Goal: Information Seeking & Learning: Find specific fact

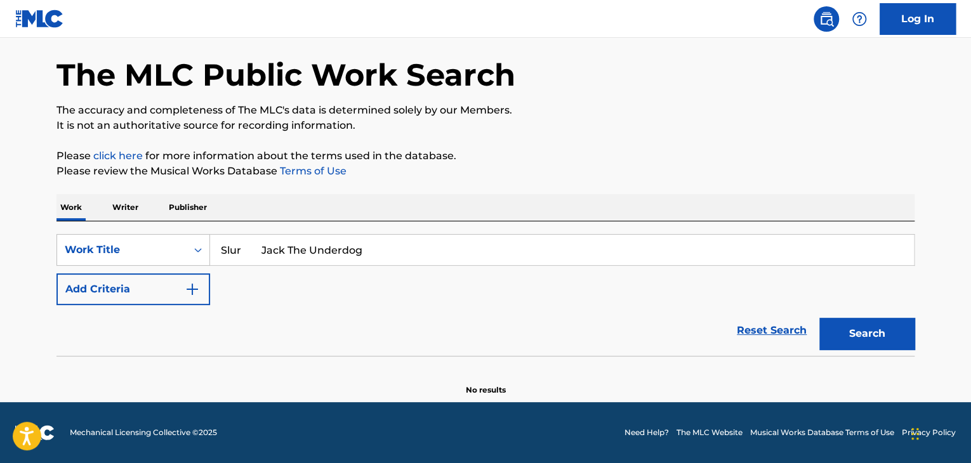
drag, startPoint x: 168, startPoint y: 287, endPoint x: 177, endPoint y: 287, distance: 8.9
click at [171, 287] on button "Add Criteria" at bounding box center [133, 290] width 154 height 32
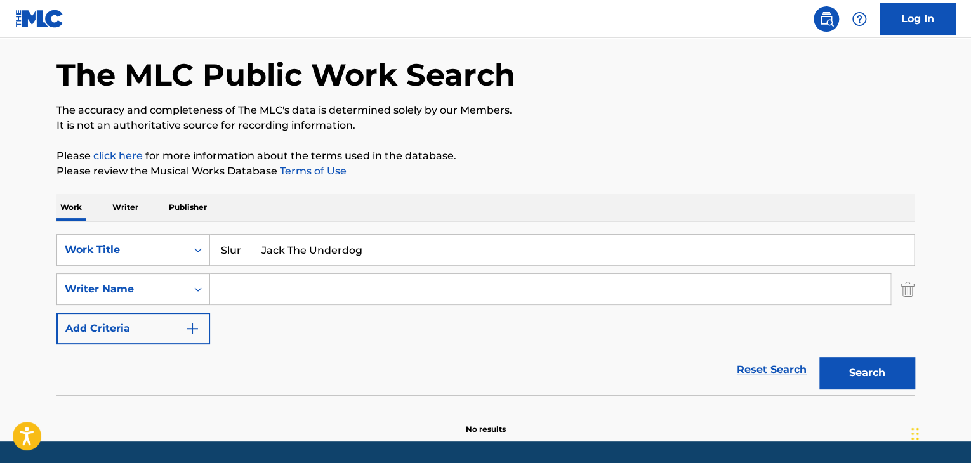
click at [246, 244] on input "Slur Jack The Underdog" at bounding box center [562, 250] width 704 height 30
drag, startPoint x: 241, startPoint y: 245, endPoint x: 512, endPoint y: 245, distance: 271.0
click at [506, 246] on input "Slur Jack The Underdog" at bounding box center [562, 250] width 704 height 30
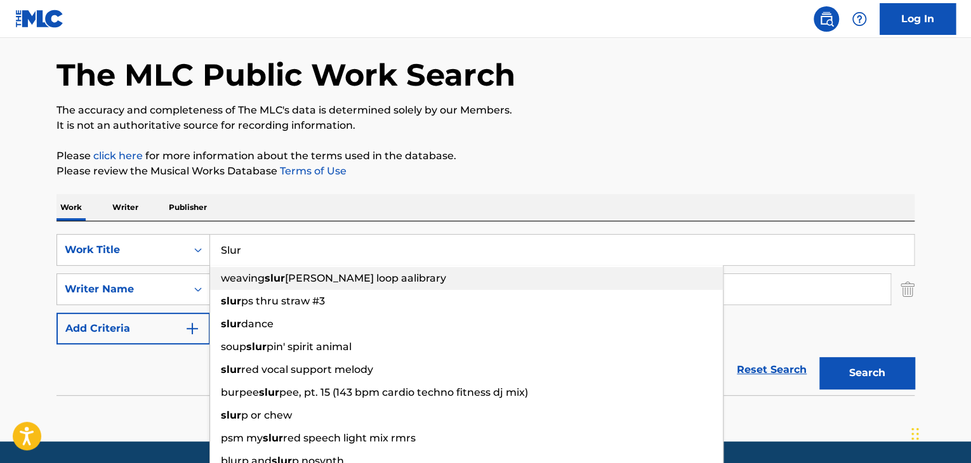
click at [282, 284] on strong "slur" at bounding box center [275, 278] width 20 height 12
paste input "Jack The Underdog"
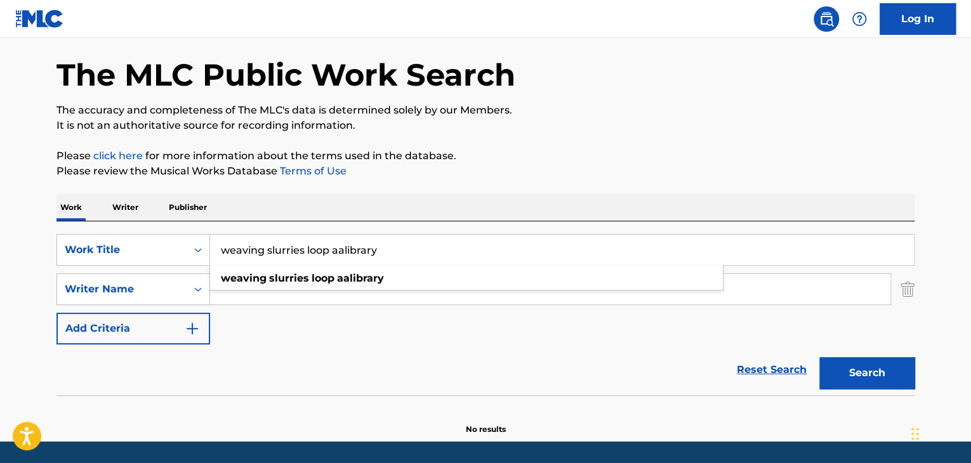
drag, startPoint x: 277, startPoint y: 237, endPoint x: 77, endPoint y: 232, distance: 199.3
click at [87, 233] on div "SearchWithCriteria976caf1f-a0af-4d3f-9b7d-034fbcb90421 Work Title weaving slurr…" at bounding box center [485, 308] width 858 height 174
paste input "Jack The Underdog"
drag, startPoint x: 447, startPoint y: 231, endPoint x: 87, endPoint y: 221, distance: 360.0
click at [89, 221] on div "SearchWithCriteria976caf1f-a0af-4d3f-9b7d-034fbcb90421 Work Title Jack The Unde…" at bounding box center [485, 308] width 858 height 174
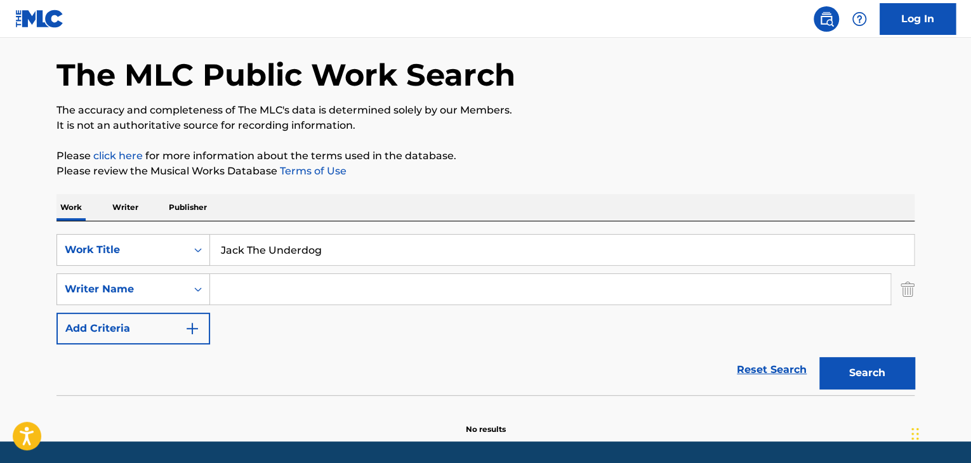
drag, startPoint x: 385, startPoint y: 248, endPoint x: 220, endPoint y: 248, distance: 164.4
click at [219, 248] on input "Jack The Underdog" at bounding box center [562, 250] width 704 height 30
paste input "Slur"
drag, startPoint x: 242, startPoint y: 249, endPoint x: 495, endPoint y: 247, distance: 252.6
click at [472, 247] on input "Slur Jack The Underdog" at bounding box center [562, 250] width 704 height 30
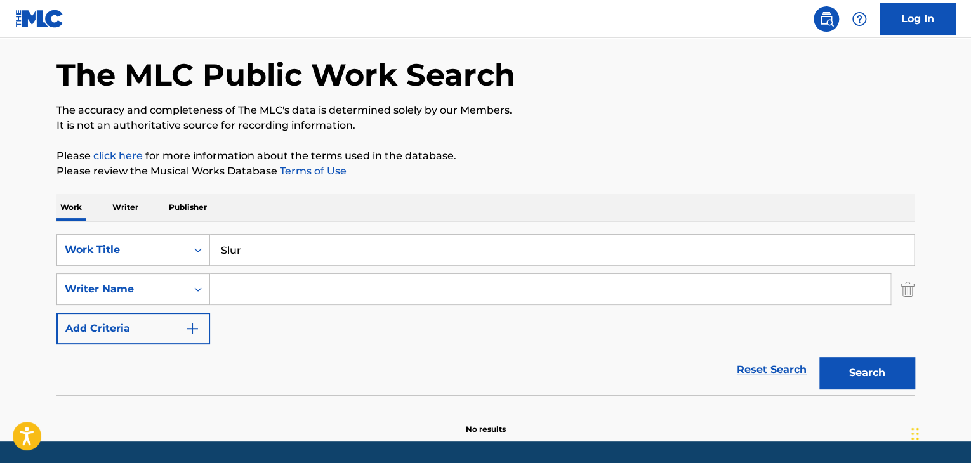
type input "Slur"
click at [279, 289] on input "Search Form" at bounding box center [550, 289] width 680 height 30
paste input "Jack The Underdog"
click at [884, 366] on button "Search" at bounding box center [866, 373] width 95 height 32
drag, startPoint x: 337, startPoint y: 294, endPoint x: 174, endPoint y: 286, distance: 163.3
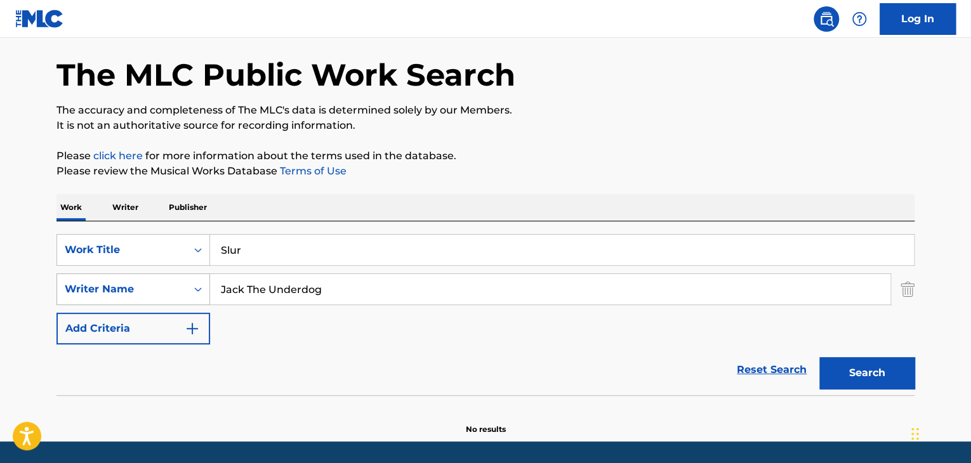
click at [175, 285] on div "SearchWithCriteriaf51532c1-3bb2-40bf-bf90-f4f08ecd3018 Writer Name Jack The Und…" at bounding box center [485, 290] width 858 height 32
paste input "Todd Tran"
click at [871, 376] on button "Search" at bounding box center [866, 373] width 95 height 32
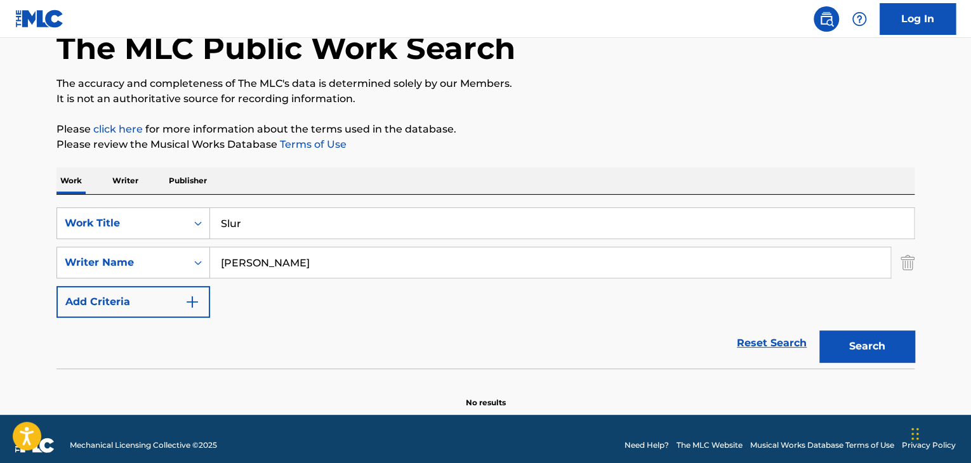
scroll to position [88, 0]
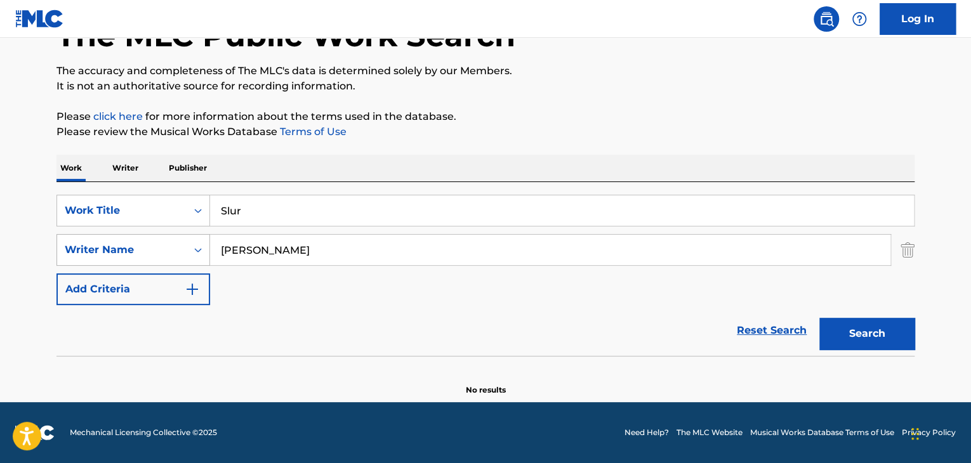
drag, startPoint x: 203, startPoint y: 242, endPoint x: 113, endPoint y: 242, distance: 90.1
click at [113, 242] on div "SearchWithCriteriaf51532c1-3bb2-40bf-bf90-f4f08ecd3018 Writer Name Todd Tran" at bounding box center [485, 250] width 858 height 32
paste input "CIMALA CHASE AARON"
click at [887, 343] on button "Search" at bounding box center [866, 334] width 95 height 32
drag, startPoint x: 246, startPoint y: 248, endPoint x: 173, endPoint y: 244, distance: 73.1
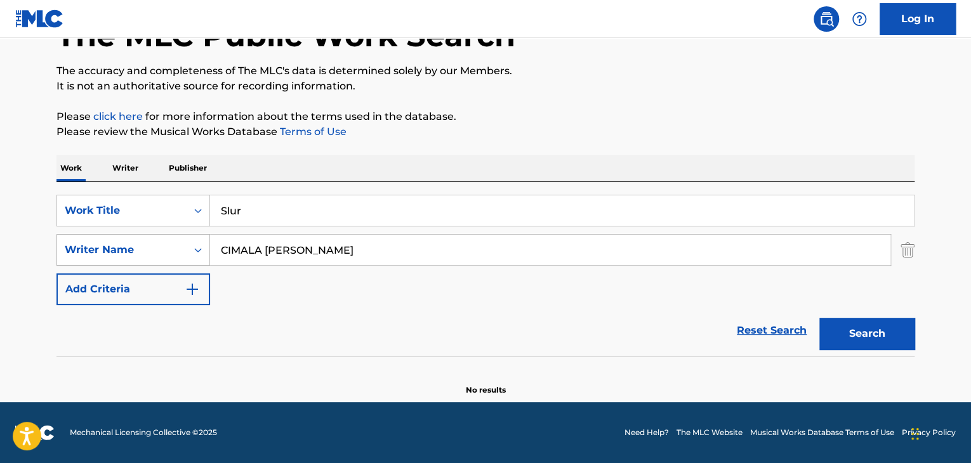
click at [174, 244] on div "SearchWithCriteriaf51532c1-3bb2-40bf-bf90-f4f08ecd3018 Writer Name CIMALA CHASE…" at bounding box center [485, 250] width 858 height 32
paste input "OHMES JACK KENDALL"
click at [863, 330] on button "Search" at bounding box center [866, 334] width 95 height 32
click at [279, 244] on input "OHMES JACK KENDALL" at bounding box center [550, 250] width 680 height 30
drag, startPoint x: 293, startPoint y: 254, endPoint x: 263, endPoint y: 251, distance: 29.4
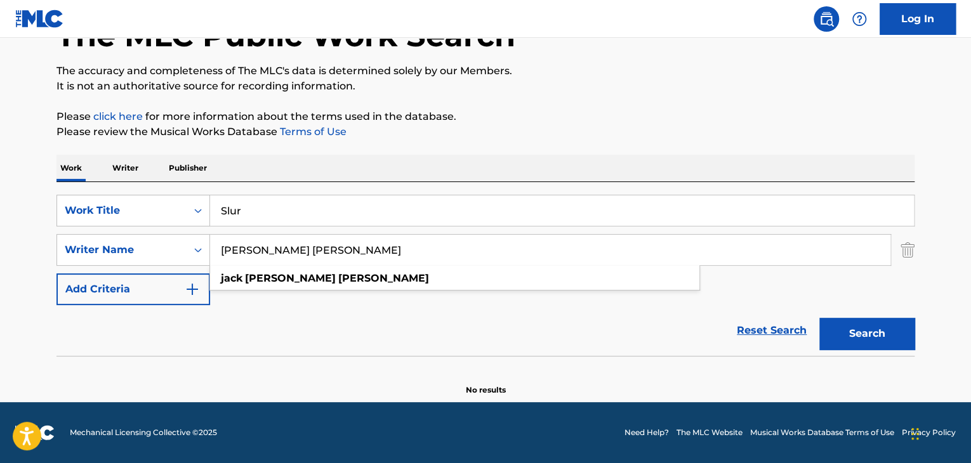
click at [263, 251] on input "OHMES JACK KENDALL" at bounding box center [550, 250] width 680 height 30
click at [833, 338] on button "Search" at bounding box center [866, 334] width 95 height 32
drag, startPoint x: 239, startPoint y: 252, endPoint x: 178, endPoint y: 246, distance: 61.3
click at [176, 247] on div "SearchWithCriteriaf51532c1-3bb2-40bf-bf90-f4f08ecd3018 Writer Name OHMES KENDALL" at bounding box center [485, 250] width 858 height 32
paste input "Joseph L Tounge"
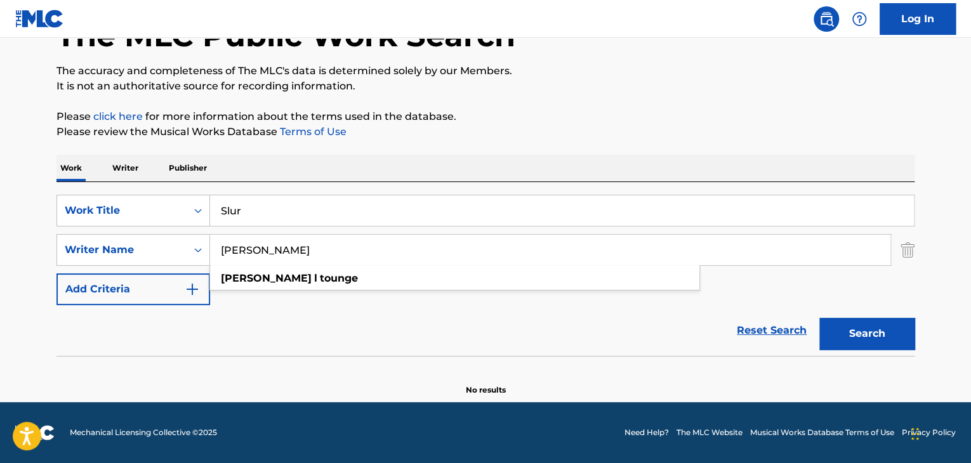
click at [876, 327] on button "Search" at bounding box center [866, 334] width 95 height 32
click at [267, 251] on input "Joseph L Tounge" at bounding box center [550, 250] width 680 height 30
type input "Joseph Tounge"
click at [876, 326] on button "Search" at bounding box center [866, 334] width 95 height 32
click at [110, 169] on p "Writer" at bounding box center [126, 168] width 34 height 27
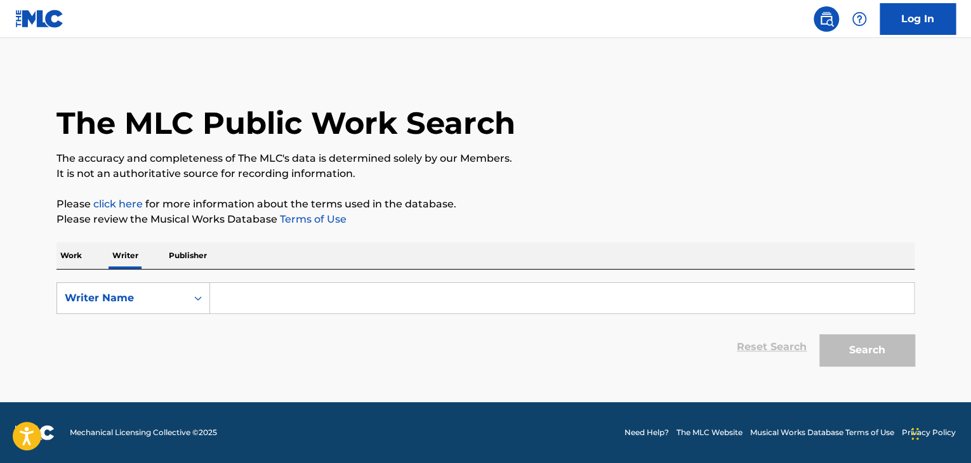
drag, startPoint x: 69, startPoint y: 256, endPoint x: 107, endPoint y: 256, distance: 38.7
click at [69, 256] on p "Work" at bounding box center [70, 255] width 29 height 27
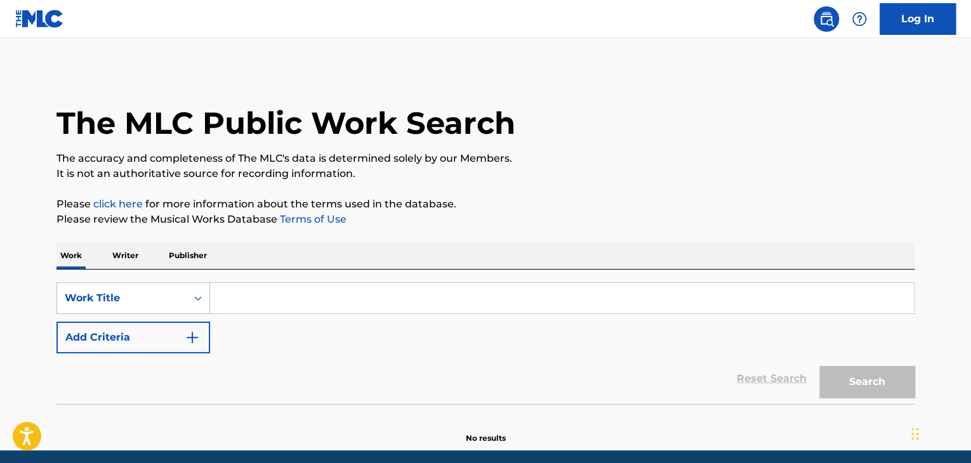
click at [197, 257] on p "Publisher" at bounding box center [188, 255] width 46 height 27
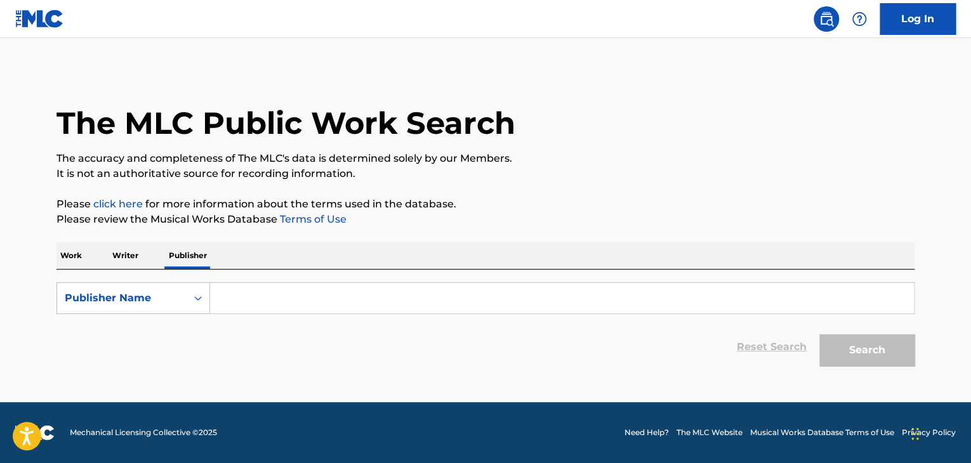
click at [58, 253] on p "Work" at bounding box center [70, 255] width 29 height 27
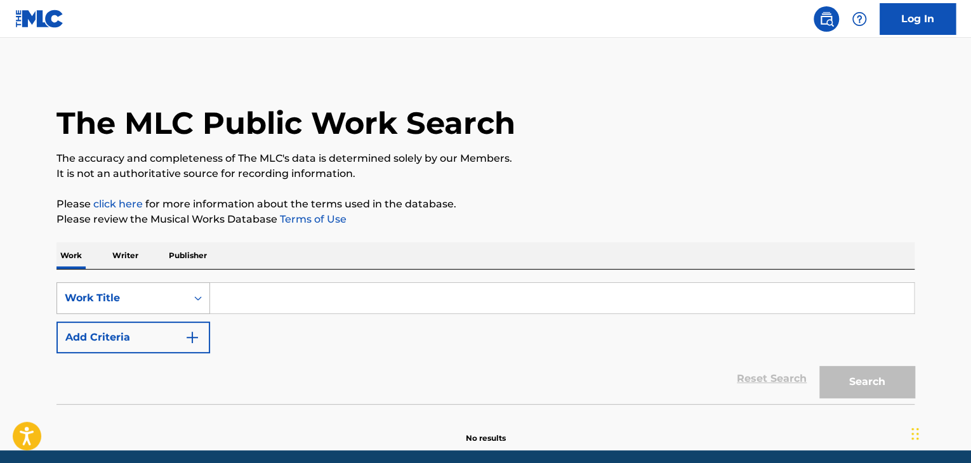
click at [152, 290] on div "Work Title" at bounding box center [133, 298] width 154 height 32
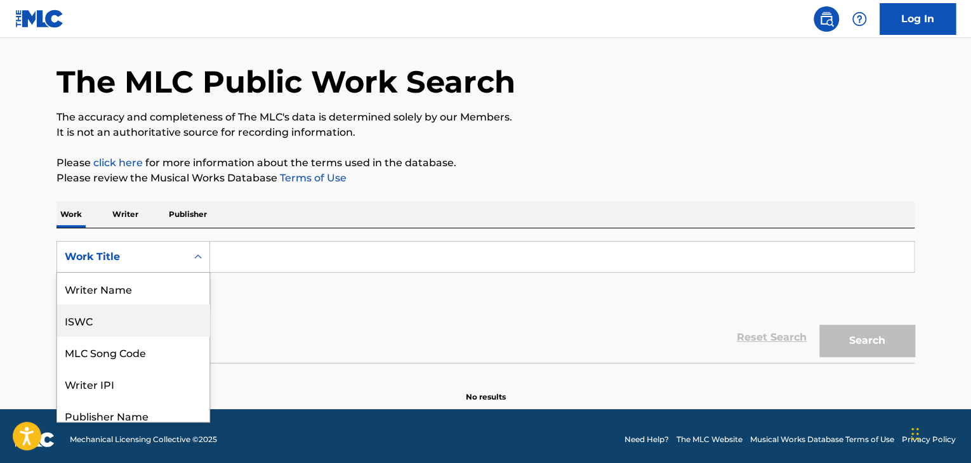
click at [160, 318] on div "ISWC" at bounding box center [133, 321] width 152 height 32
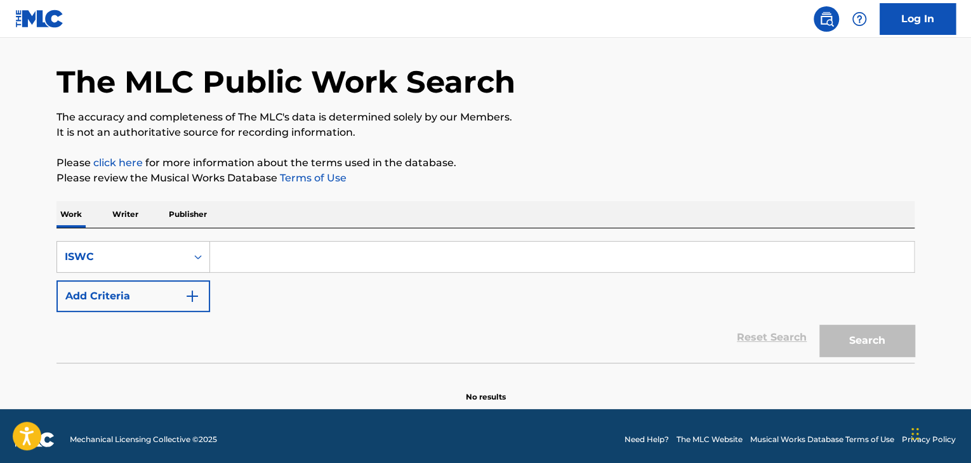
click at [277, 262] on input "Search Form" at bounding box center [562, 257] width 704 height 30
paste input "T3344970787"
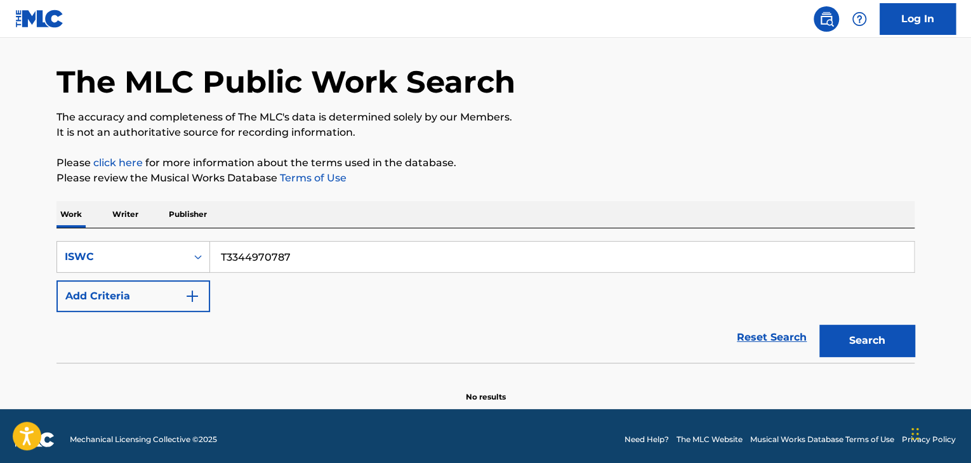
type input "T3344970787"
click at [845, 348] on button "Search" at bounding box center [866, 341] width 95 height 32
drag, startPoint x: 145, startPoint y: 221, endPoint x: 36, endPoint y: 182, distance: 116.6
click at [13, 192] on main "The MLC Public Work Search The accuracy and completeness of The MLC's data is d…" at bounding box center [485, 203] width 971 height 413
paste input "Rompediscoteca [PERSON_NAME]"
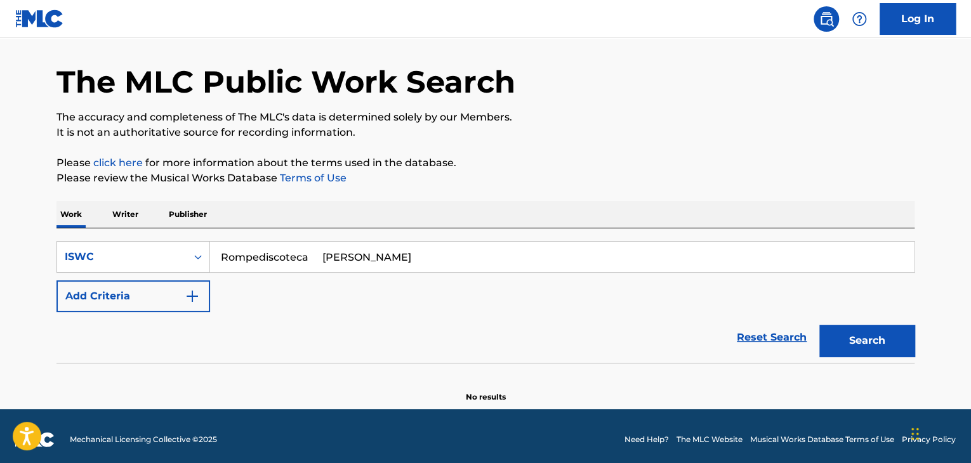
drag, startPoint x: 323, startPoint y: 243, endPoint x: 722, endPoint y: 268, distance: 400.0
click at [706, 268] on input "Rompediscoteca [PERSON_NAME]" at bounding box center [562, 257] width 704 height 30
type input "Rompediscoteca"
click at [115, 294] on button "Add Criteria" at bounding box center [133, 297] width 154 height 32
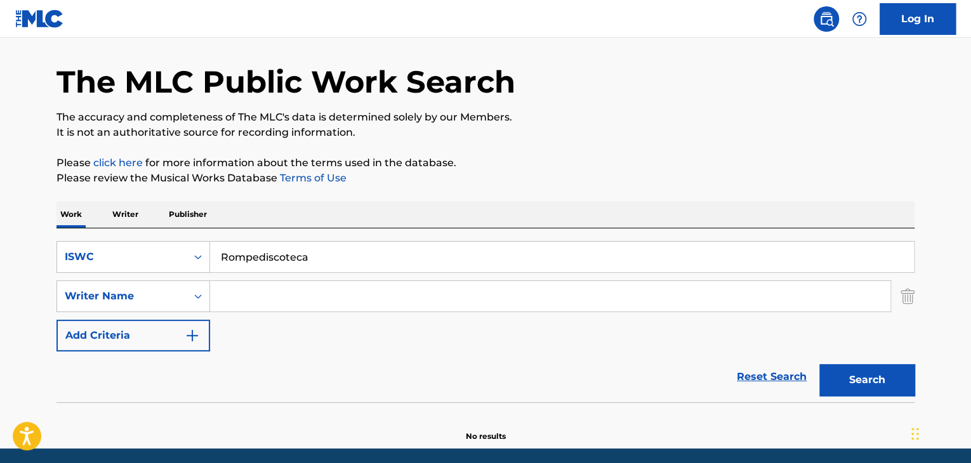
click at [292, 294] on input "Search Form" at bounding box center [550, 296] width 680 height 30
paste input "[PERSON_NAME]"
drag, startPoint x: 324, startPoint y: 296, endPoint x: 266, endPoint y: 303, distance: 58.8
click at [266, 303] on input "[PERSON_NAME]" at bounding box center [550, 296] width 680 height 30
drag, startPoint x: 294, startPoint y: 291, endPoint x: 299, endPoint y: 295, distance: 6.7
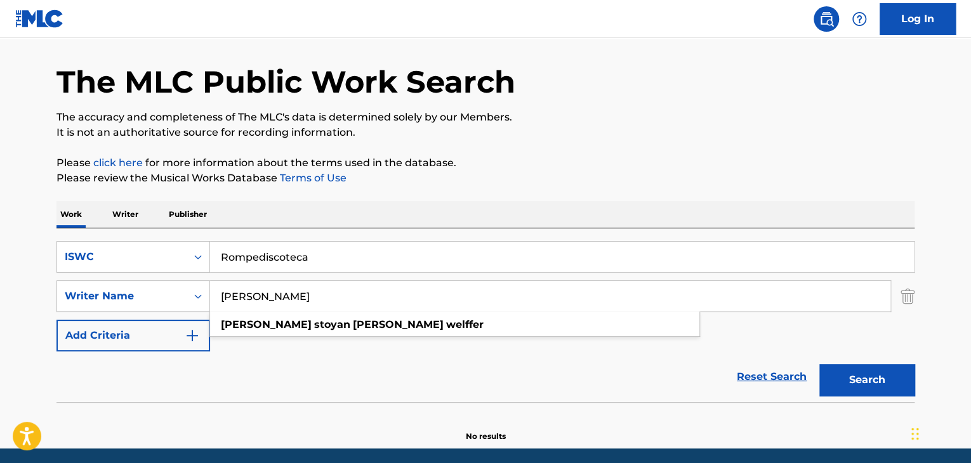
click at [294, 291] on input "[PERSON_NAME]" at bounding box center [550, 296] width 680 height 30
click at [293, 297] on input "[PERSON_NAME]" at bounding box center [550, 296] width 680 height 30
drag, startPoint x: 298, startPoint y: 300, endPoint x: 330, endPoint y: 310, distance: 33.9
click at [330, 310] on input "[PERSON_NAME]" at bounding box center [550, 296] width 680 height 30
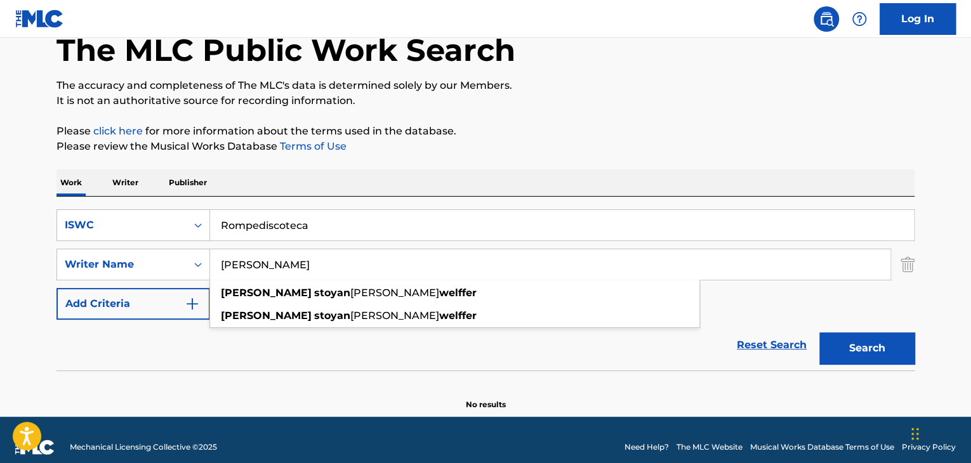
scroll to position [88, 0]
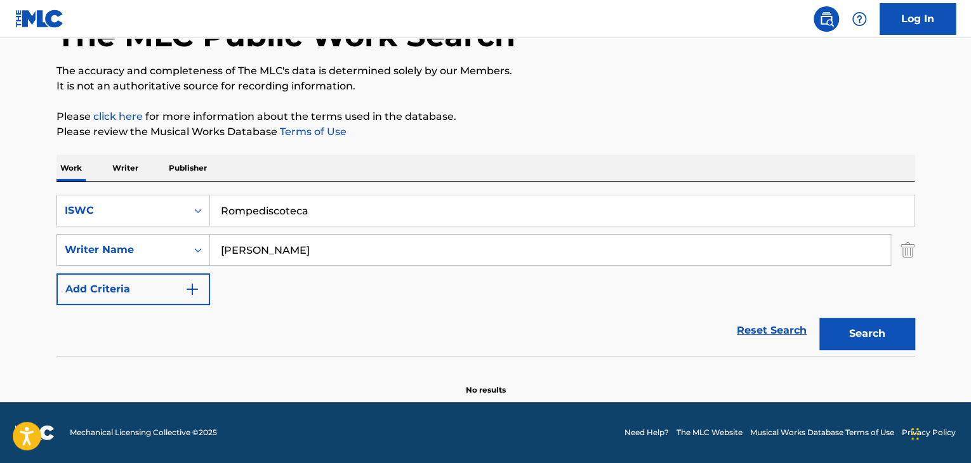
click at [876, 331] on button "Search" at bounding box center [866, 334] width 95 height 32
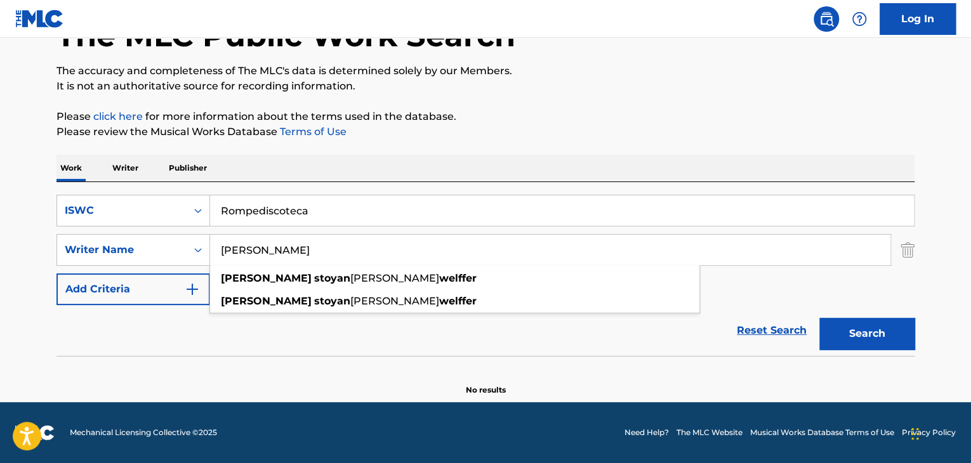
drag, startPoint x: 293, startPoint y: 254, endPoint x: 260, endPoint y: 251, distance: 33.8
click at [260, 252] on input "[PERSON_NAME]" at bounding box center [550, 250] width 680 height 30
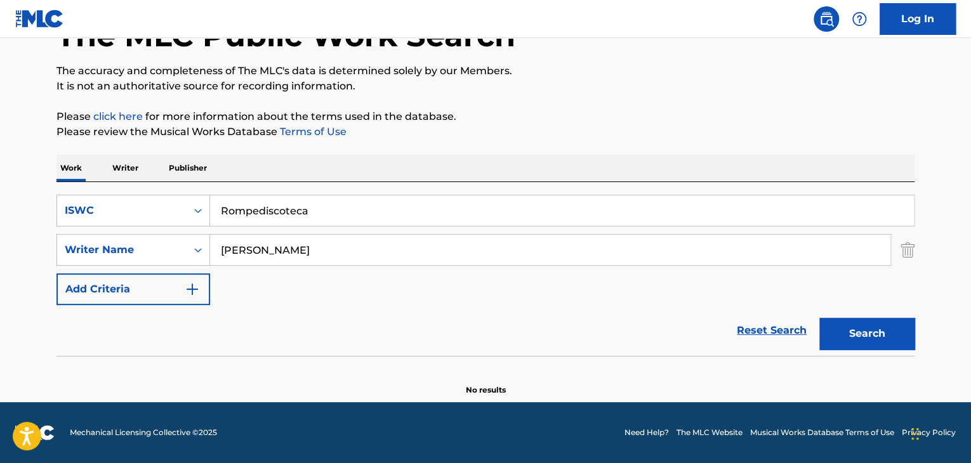
click at [871, 324] on button "Search" at bounding box center [866, 334] width 95 height 32
drag, startPoint x: 336, startPoint y: 266, endPoint x: 91, endPoint y: 249, distance: 244.9
click at [91, 249] on div "SearchWithCriteriaf867a04f-6d2e-4d60-b26c-ced7b8d40af3 ISWC Rompediscoteca Sear…" at bounding box center [485, 250] width 858 height 110
click at [480, 295] on div "SearchWithCriteriaf867a04f-6d2e-4d60-b26c-ced7b8d40af3 ISWC Rompediscoteca Sear…" at bounding box center [485, 250] width 858 height 110
click at [371, 265] on div "[PERSON_NAME]" at bounding box center [550, 250] width 681 height 32
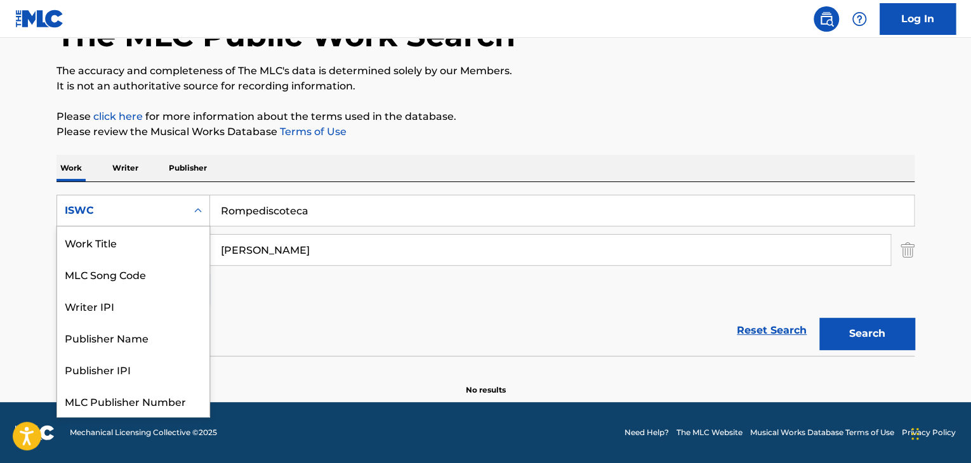
click at [201, 216] on div "Search Form" at bounding box center [198, 210] width 23 height 23
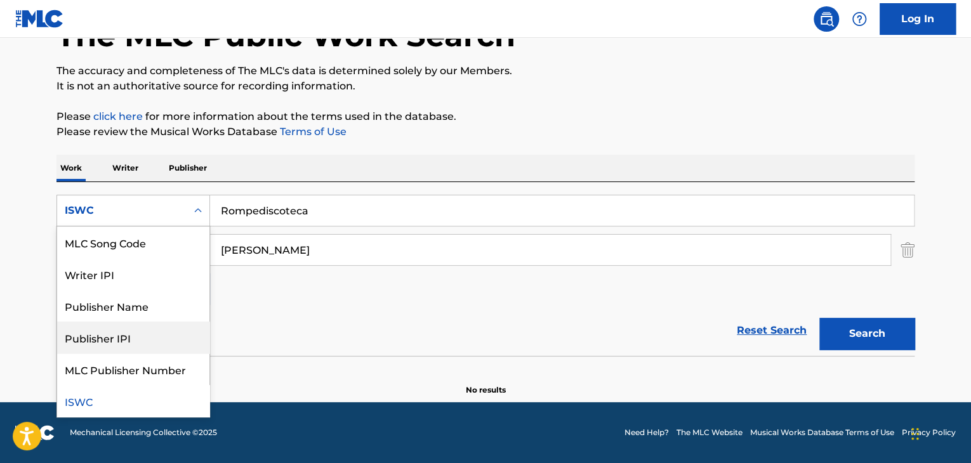
scroll to position [0, 0]
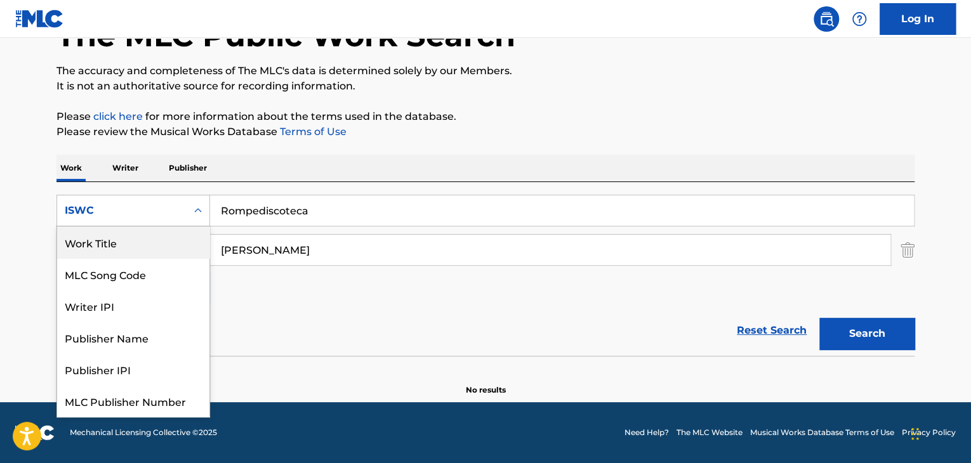
click at [140, 249] on div "Work Title" at bounding box center [133, 243] width 152 height 32
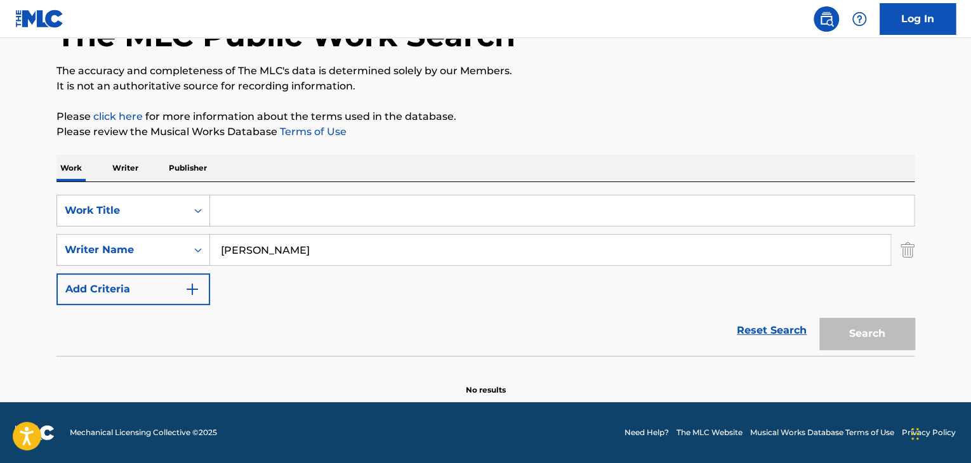
click at [383, 300] on div "SearchWithCriteriae0bb3f59-cb79-4807-8b26-b400c1a73711 Work Title SearchWithCri…" at bounding box center [485, 250] width 858 height 110
drag, startPoint x: 176, startPoint y: 242, endPoint x: 136, endPoint y: 233, distance: 41.6
click at [125, 234] on div "SearchWithCriteriaf51532c1-3bb2-40bf-bf90-f4f08ecd3018 Writer Name [PERSON_NAME]" at bounding box center [485, 250] width 858 height 32
paste input "[PERSON_NAME]"
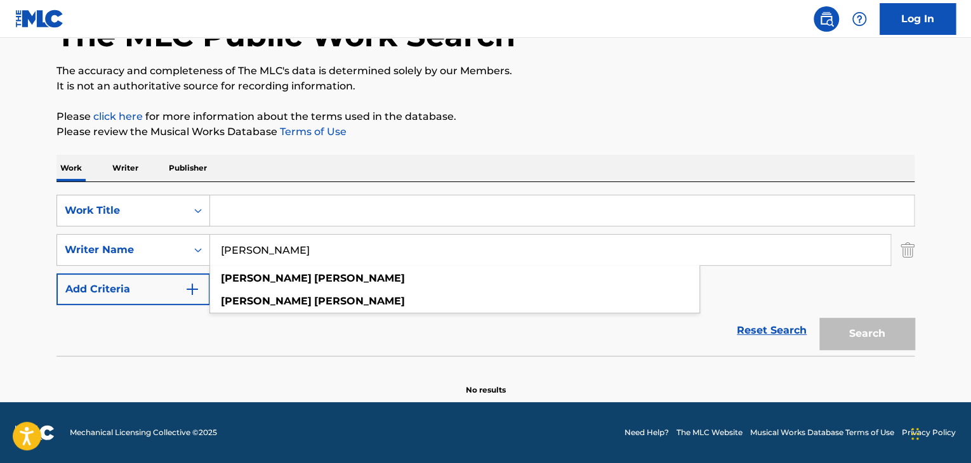
type input "[PERSON_NAME]"
click at [309, 220] on input "Search Form" at bounding box center [562, 210] width 704 height 30
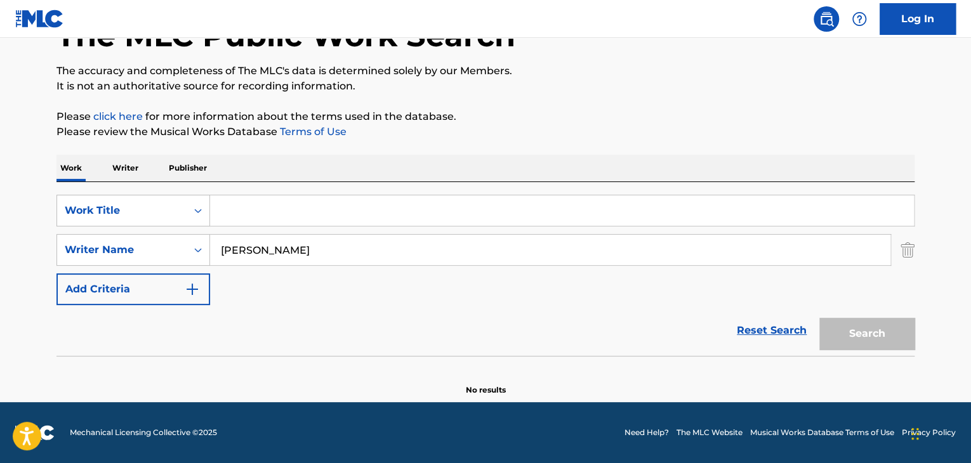
paste input "Rompediscoteca [PERSON_NAME]"
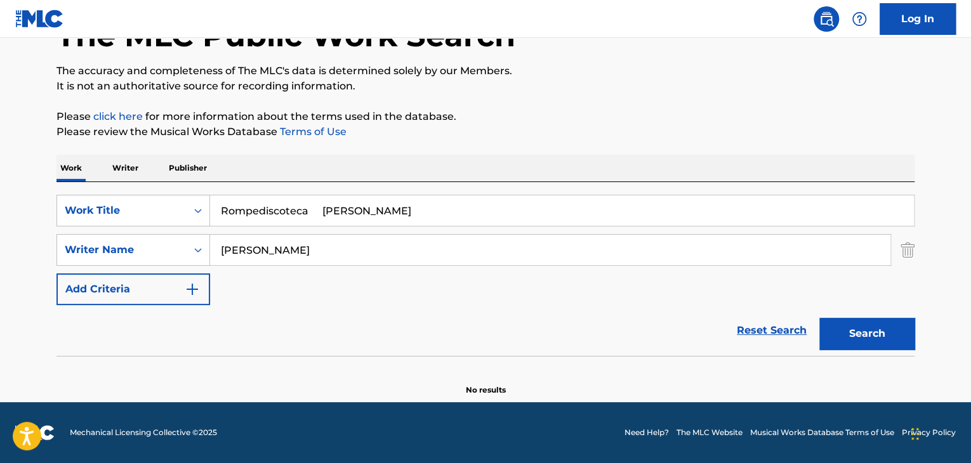
drag, startPoint x: 352, startPoint y: 210, endPoint x: 689, endPoint y: 235, distance: 337.3
click at [682, 234] on div "SearchWithCriteriae0bb3f59-cb79-4807-8b26-b400c1a73711 Work Title Rompediscotec…" at bounding box center [485, 250] width 858 height 110
drag, startPoint x: 322, startPoint y: 203, endPoint x: 757, endPoint y: 247, distance: 436.9
click at [755, 248] on div "SearchWithCriteriae0bb3f59-cb79-4807-8b26-b400c1a73711 Work Title Rompediscotec…" at bounding box center [485, 250] width 858 height 110
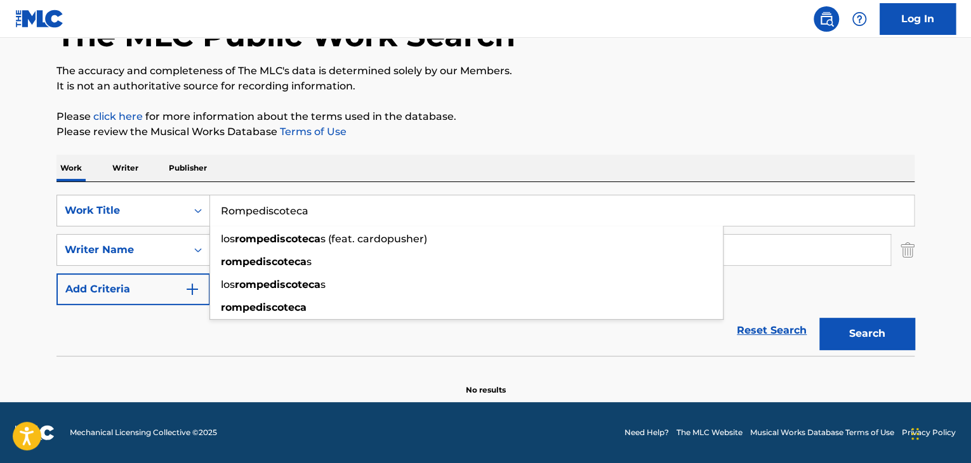
type input "Rompediscoteca"
click at [864, 332] on button "Search" at bounding box center [866, 334] width 95 height 32
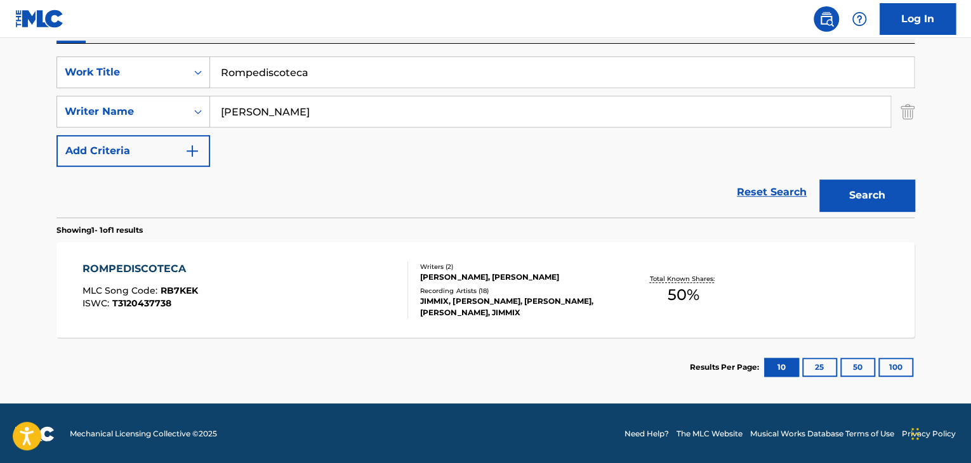
scroll to position [227, 0]
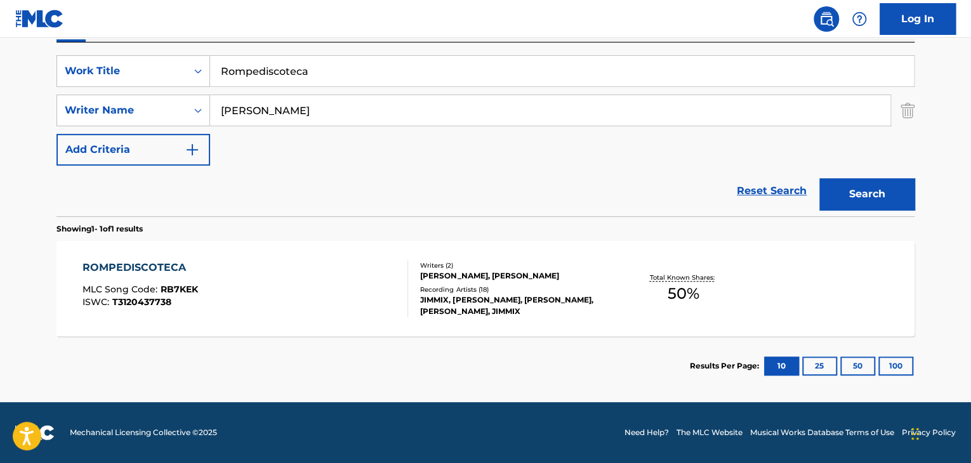
click at [307, 292] on div "ROMPEDISCOTECA MLC Song Code : RB7KEK ISWC : T3120437738" at bounding box center [246, 288] width 326 height 57
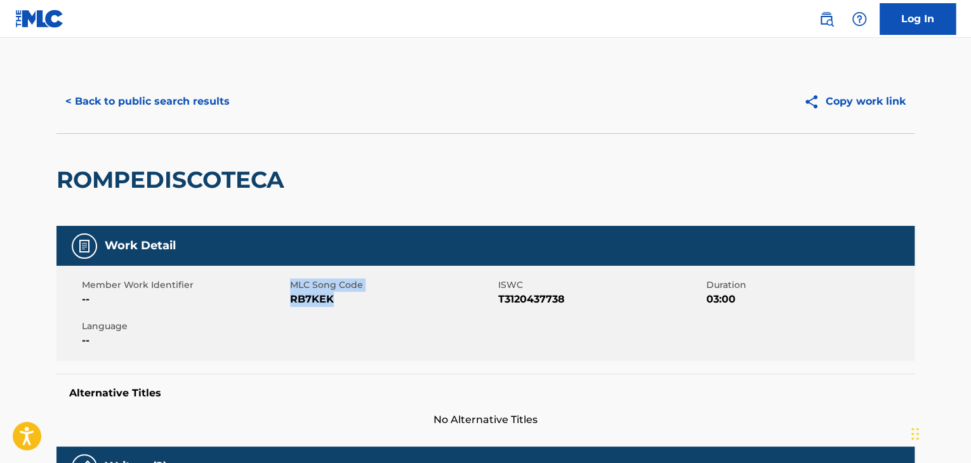
drag, startPoint x: 346, startPoint y: 301, endPoint x: 291, endPoint y: 304, distance: 54.6
click at [289, 303] on div "Member Work Identifier -- MLC Song Code RB7KEK ISWC T3120437738 Duration 03:00 …" at bounding box center [485, 313] width 858 height 95
click at [343, 317] on div "Member Work Identifier -- MLC Song Code RB7KEK ISWC T3120437738 Duration 03:00 …" at bounding box center [485, 313] width 858 height 95
drag, startPoint x: 335, startPoint y: 300, endPoint x: 293, endPoint y: 295, distance: 42.8
click at [293, 295] on span "RB7KEK" at bounding box center [392, 299] width 205 height 15
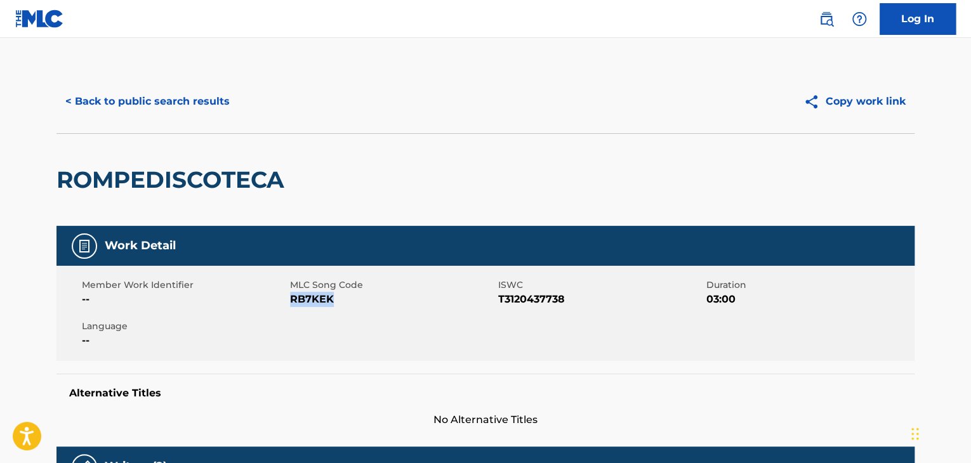
copy span "RB7KEK"
click at [122, 103] on button "< Back to public search results" at bounding box center [147, 102] width 182 height 32
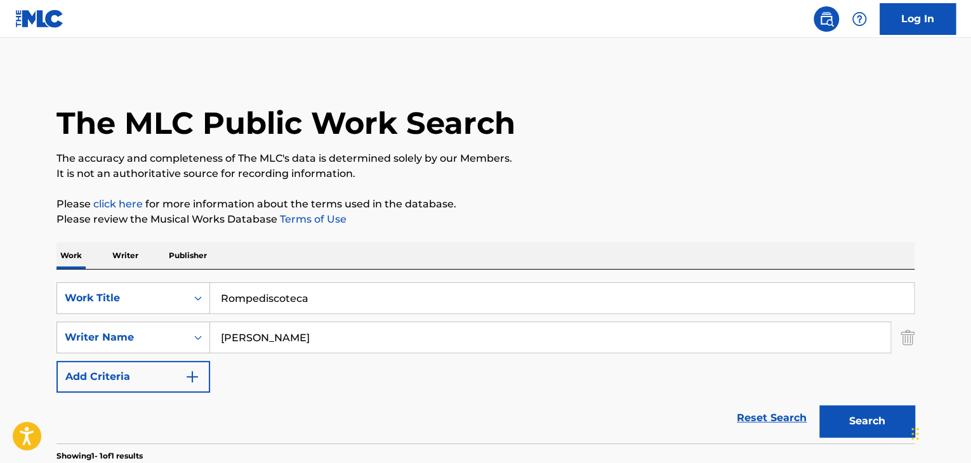
scroll to position [155, 0]
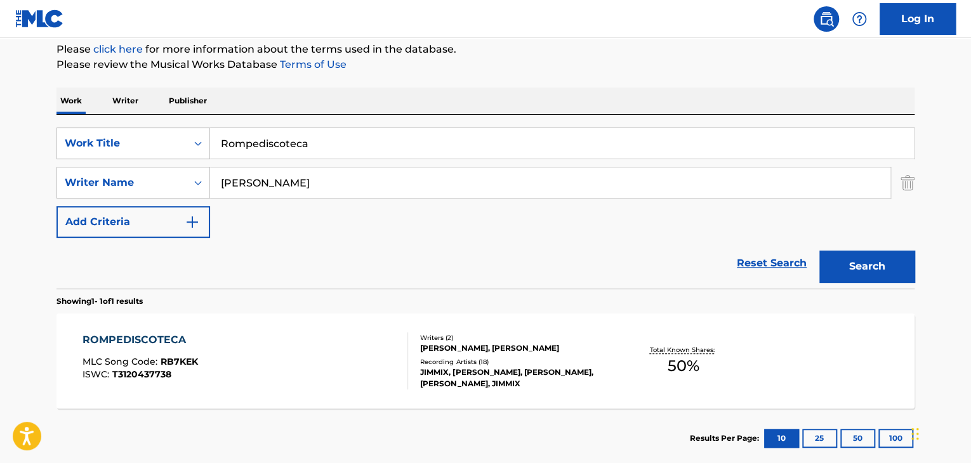
drag, startPoint x: 277, startPoint y: 147, endPoint x: 369, endPoint y: 171, distance: 94.5
click at [140, 128] on div "SearchWithCriteriae0bb3f59-cb79-4807-8b26-b400c1a73711 Work Title Rompediscoteca" at bounding box center [485, 144] width 858 height 32
paste input "Chronos (Jambene, Micro TDH)"
type input "Chronos (Jambene, Micro TDH)"
drag, startPoint x: 180, startPoint y: 177, endPoint x: 110, endPoint y: 170, distance: 70.2
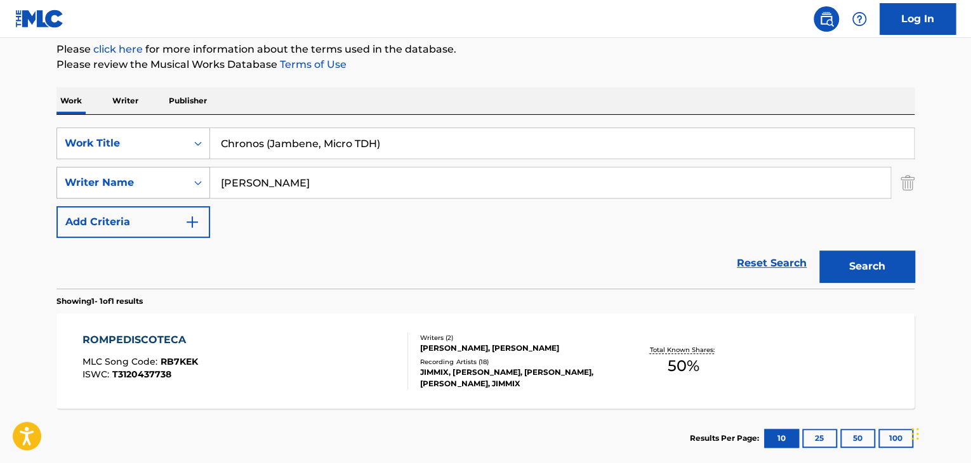
click at [110, 170] on div "SearchWithCriteriaf51532c1-3bb2-40bf-bf90-f4f08ecd3018 Writer Name [PERSON_NAME]" at bounding box center [485, 183] width 858 height 32
paste input "[PERSON_NAME]"
type input "[PERSON_NAME]"
click at [901, 268] on button "Search" at bounding box center [866, 267] width 95 height 32
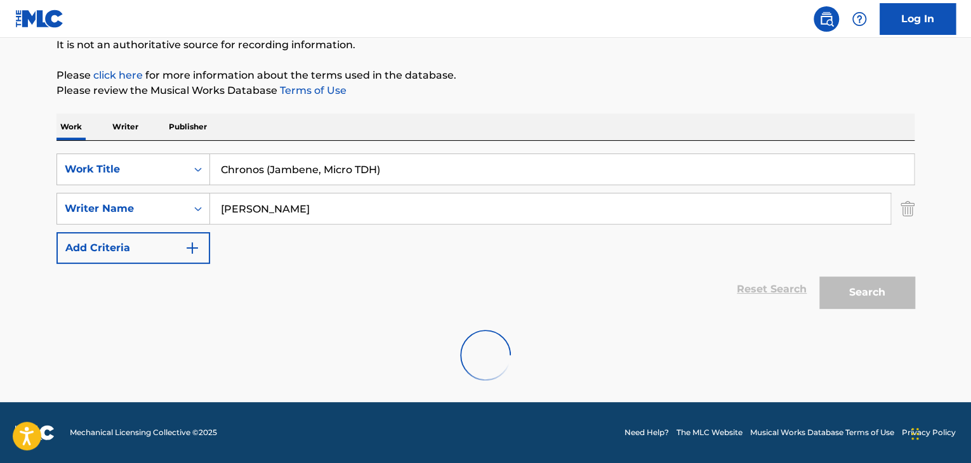
scroll to position [88, 0]
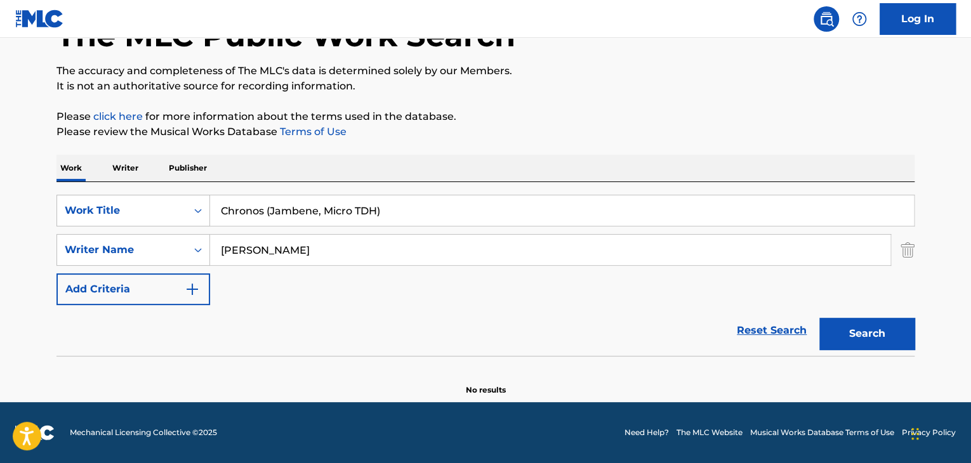
click at [322, 242] on input "[PERSON_NAME]" at bounding box center [550, 250] width 680 height 30
click at [465, 200] on input "Chronos (Jambene, Micro TDH)" at bounding box center [562, 210] width 704 height 30
drag, startPoint x: 398, startPoint y: 206, endPoint x: 270, endPoint y: 196, distance: 127.9
click at [267, 196] on input "Chronos (Jambene, Micro TDH)" at bounding box center [562, 210] width 704 height 30
click at [882, 338] on button "Search" at bounding box center [866, 334] width 95 height 32
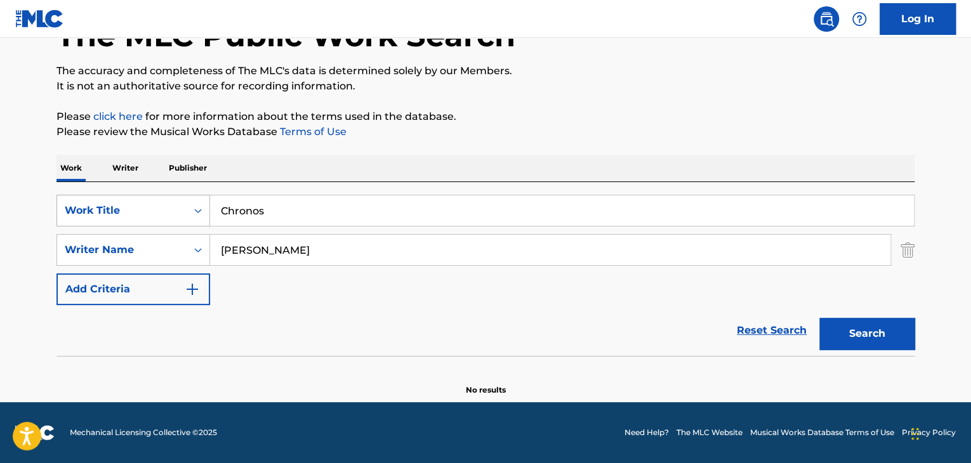
drag, startPoint x: 303, startPoint y: 208, endPoint x: 178, endPoint y: 194, distance: 126.4
click at [178, 195] on div "SearchWithCriteriae0bb3f59-cb79-4807-8b26-b400c1a73711 Work Title Chronos" at bounding box center [485, 211] width 858 height 32
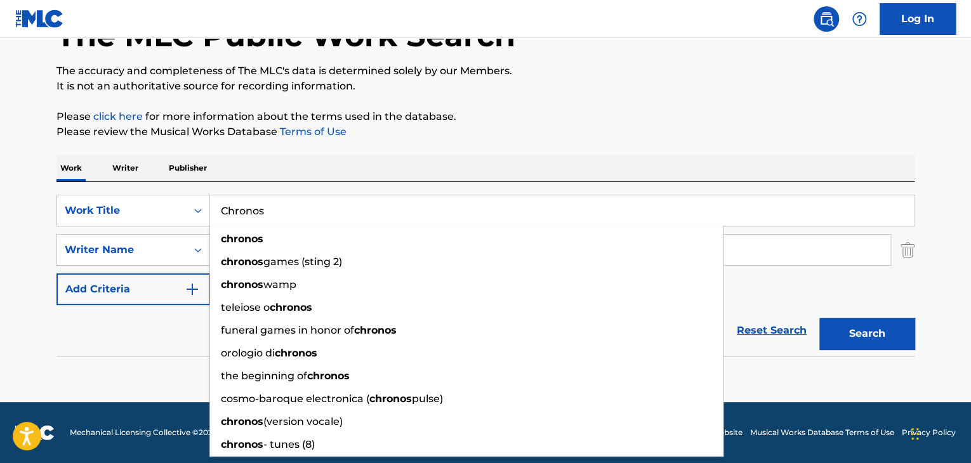
paste input "Diferente (Remix)"
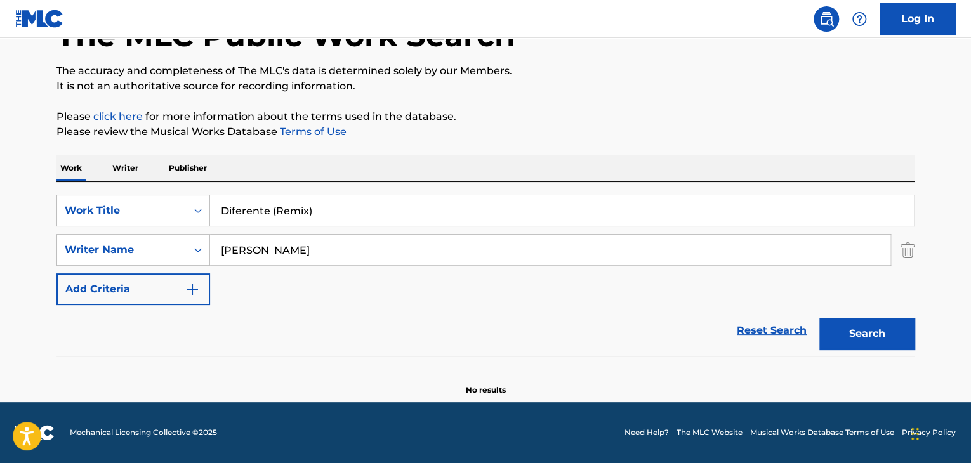
click at [894, 307] on div "Search" at bounding box center [864, 330] width 102 height 51
click at [353, 211] on input "Diferente (Remix)" at bounding box center [562, 210] width 704 height 30
click at [276, 208] on input "Diferente (Remix" at bounding box center [562, 210] width 704 height 30
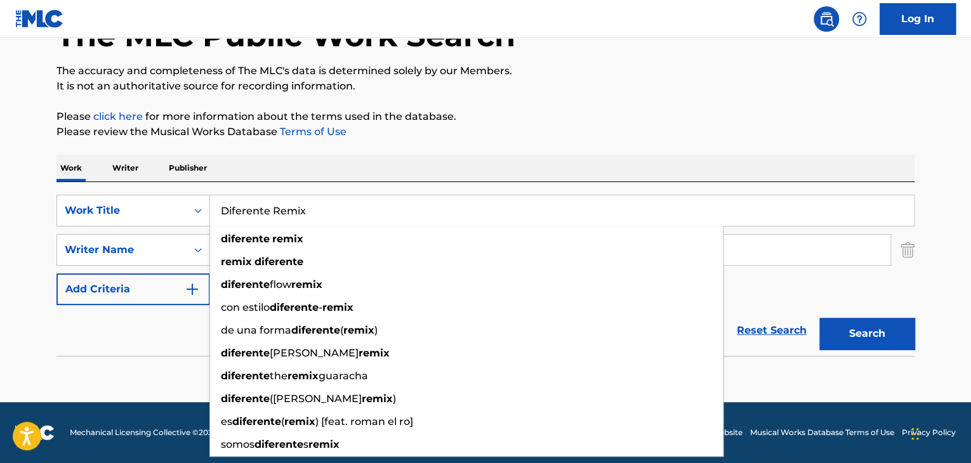
click at [871, 324] on button "Search" at bounding box center [866, 334] width 95 height 32
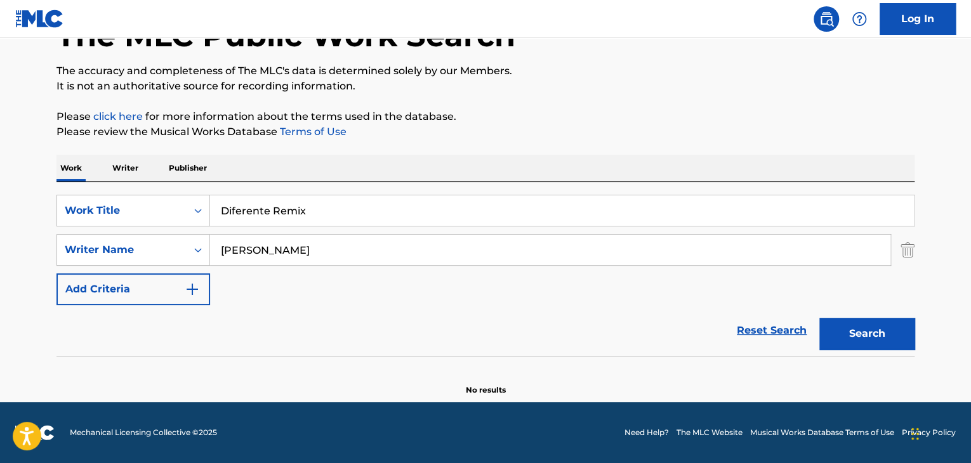
drag, startPoint x: 326, startPoint y: 205, endPoint x: 215, endPoint y: 189, distance: 112.8
click at [164, 184] on div "SearchWithCriteriae0bb3f59-cb79-4807-8b26-b400c1a73711 Work Title Diferente Rem…" at bounding box center [485, 269] width 858 height 174
paste input "El Ritmo (Original Mix)"
drag, startPoint x: 866, startPoint y: 338, endPoint x: 673, endPoint y: 248, distance: 212.6
click at [866, 338] on button "Search" at bounding box center [866, 334] width 95 height 32
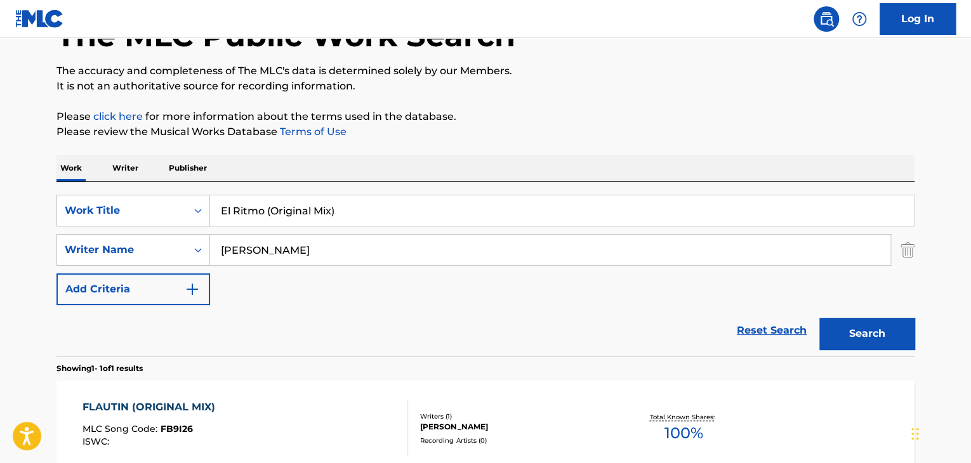
click at [383, 209] on input "El Ritmo (Original Mix)" at bounding box center [562, 210] width 704 height 30
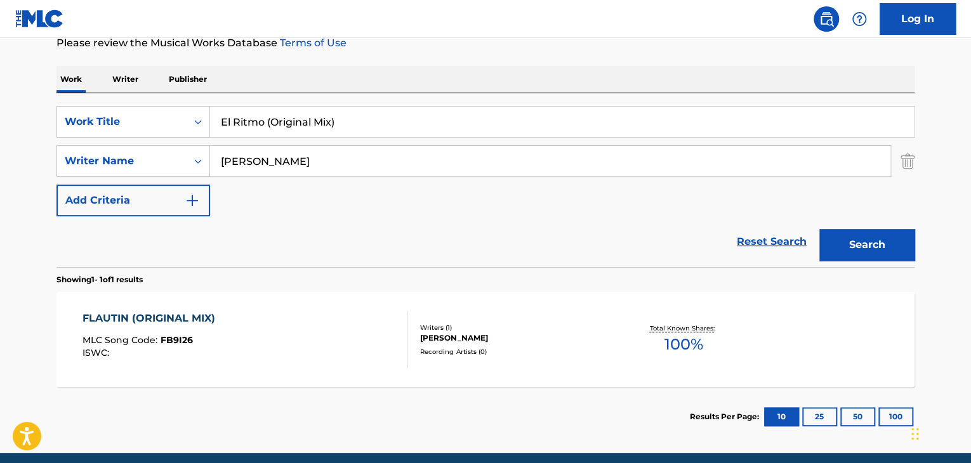
scroll to position [100, 0]
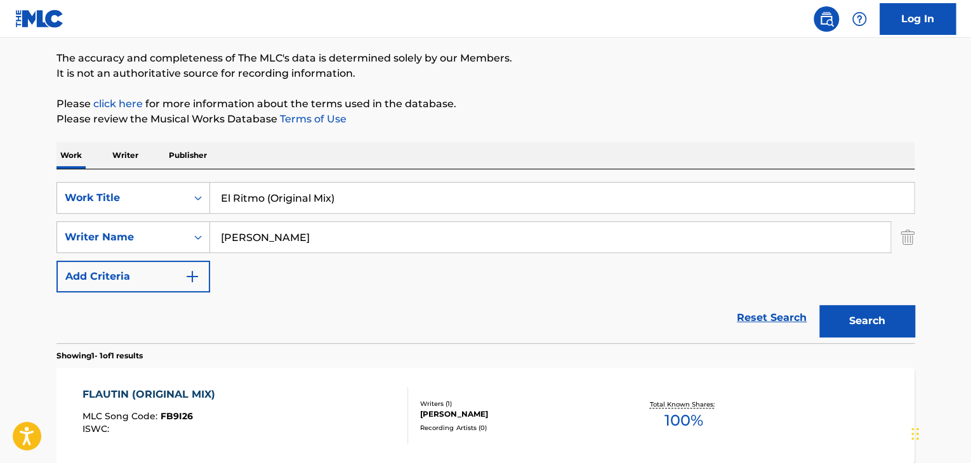
drag, startPoint x: 352, startPoint y: 198, endPoint x: 20, endPoint y: 145, distance: 336.2
click at [20, 145] on main "The MLC Public Work Search The accuracy and completeness of The MLC's data is d…" at bounding box center [485, 233] width 971 height 591
paste input "Manduko (Manybeat Rem"
click at [858, 332] on button "Search" at bounding box center [866, 321] width 95 height 32
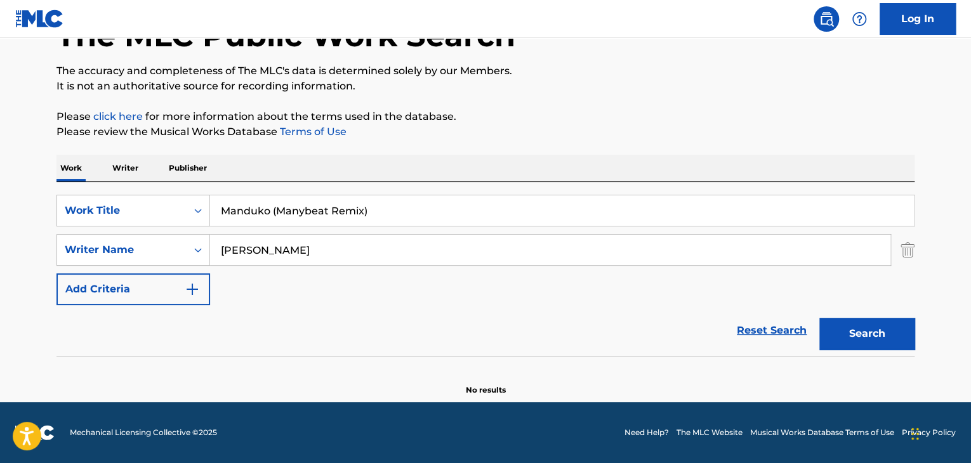
scroll to position [88, 0]
paste input "Original M"
drag, startPoint x: 125, startPoint y: 155, endPoint x: 163, endPoint y: 159, distance: 38.3
click at [69, 143] on div "The MLC Public Work Search The accuracy and completeness of The MLC's data is d…" at bounding box center [485, 189] width 889 height 414
click at [894, 340] on button "Search" at bounding box center [866, 334] width 95 height 32
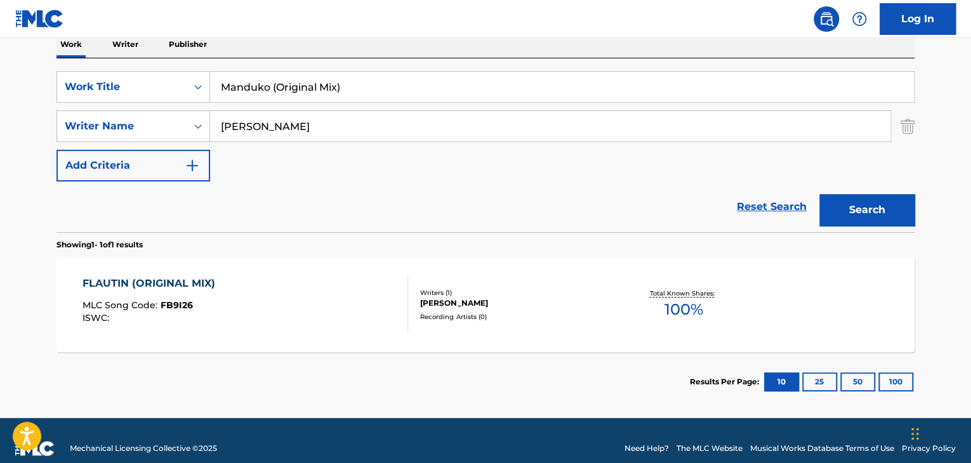
scroll to position [227, 0]
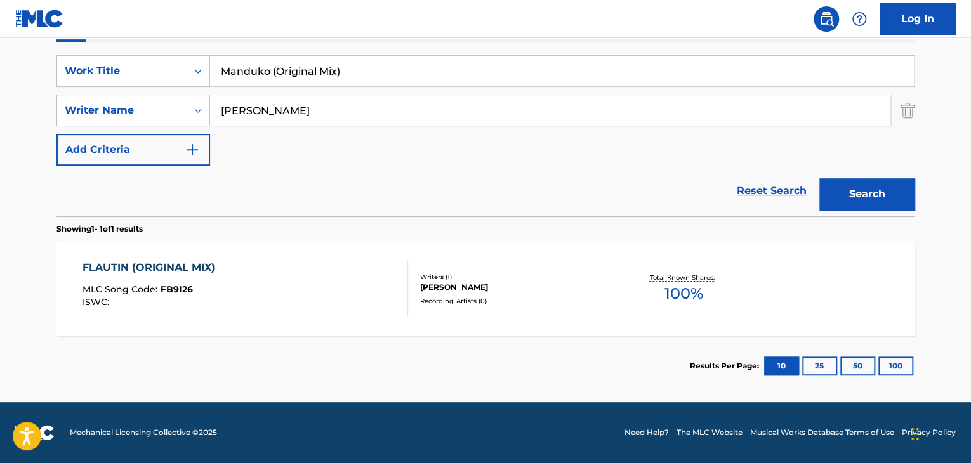
drag, startPoint x: 510, startPoint y: 69, endPoint x: 195, endPoint y: 51, distance: 315.2
click at [195, 51] on div "SearchWithCriteriae0bb3f59-cb79-4807-8b26-b400c1a73711 Work Title Manduko (Orig…" at bounding box center [485, 130] width 858 height 174
paste input "enealox"
type input "Menealox"
click at [874, 189] on button "Search" at bounding box center [866, 194] width 95 height 32
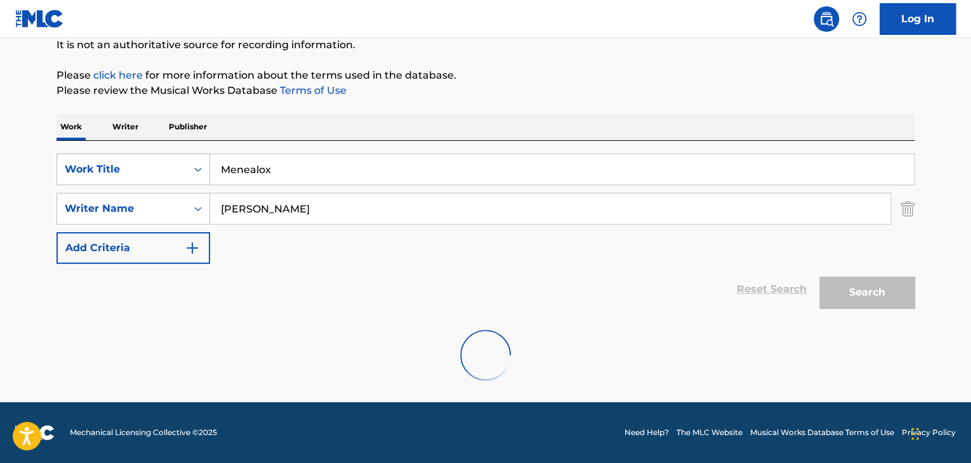
scroll to position [88, 0]
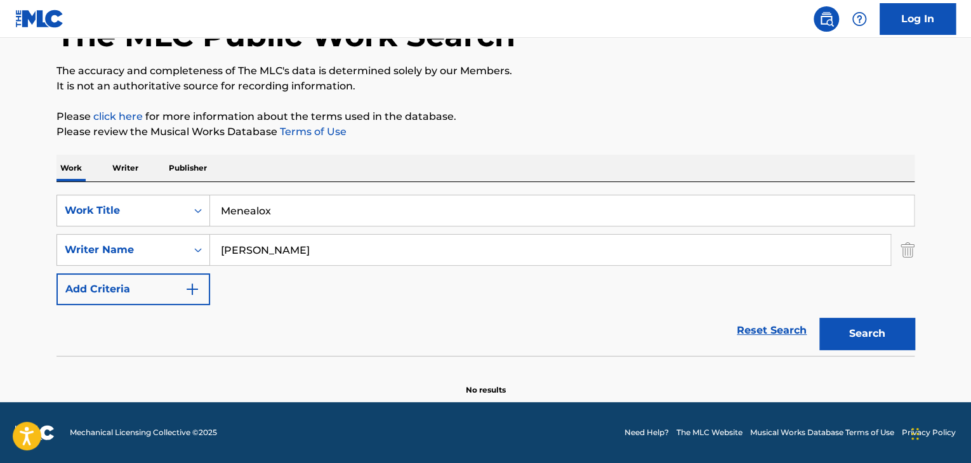
click at [329, 244] on input "[PERSON_NAME]" at bounding box center [550, 250] width 680 height 30
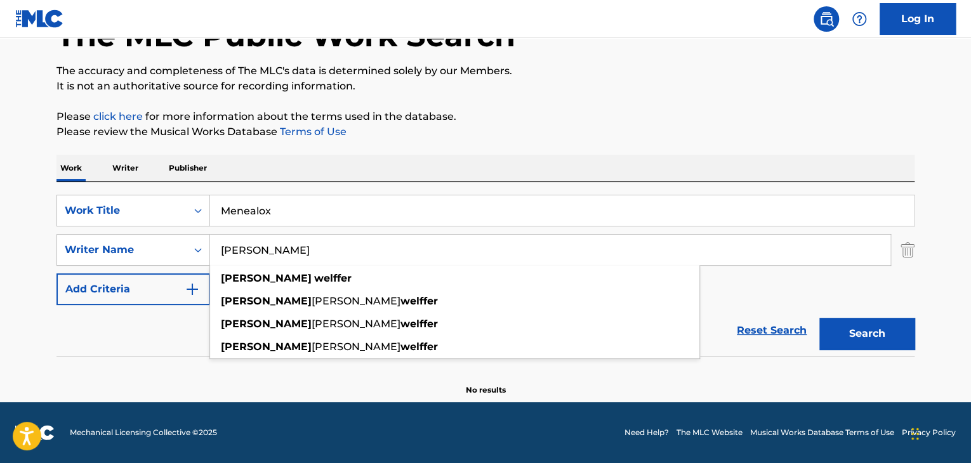
type input "[PERSON_NAME]"
click at [899, 319] on button "Search" at bounding box center [866, 334] width 95 height 32
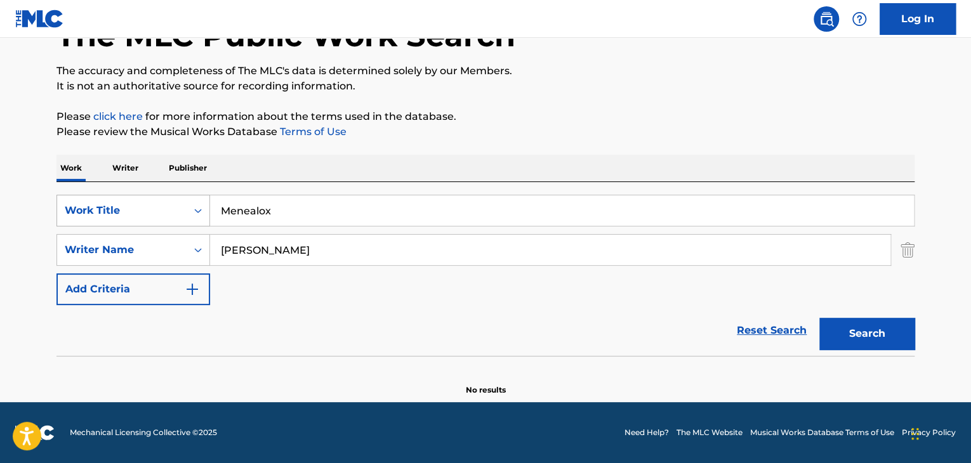
drag, startPoint x: 272, startPoint y: 208, endPoint x: 84, endPoint y: 195, distance: 188.3
click at [84, 195] on div "SearchWithCriteriae0bb3f59-cb79-4807-8b26-b400c1a73711 Work Title Menealox" at bounding box center [485, 211] width 858 height 32
paste input "Nananax"
click at [850, 317] on div "Search" at bounding box center [864, 330] width 102 height 51
click at [857, 327] on button "Search" at bounding box center [866, 334] width 95 height 32
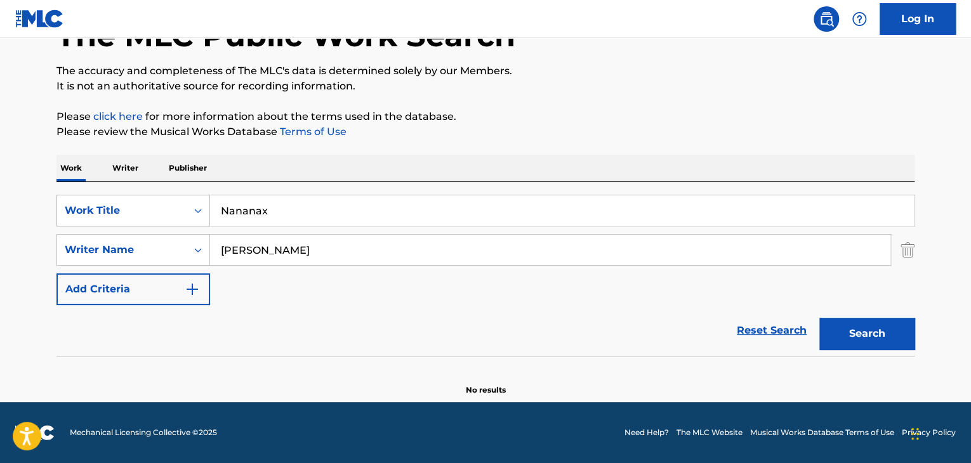
drag, startPoint x: 297, startPoint y: 216, endPoint x: 190, endPoint y: 197, distance: 108.4
click at [136, 198] on div "SearchWithCriteriae0bb3f59-cb79-4807-8b26-b400c1a73711 Work Title Nananax" at bounding box center [485, 211] width 858 height 32
paste input "ientiendo"
click at [841, 327] on button "Search" at bounding box center [866, 334] width 95 height 32
click at [194, 202] on div "SearchWithCriteriae0bb3f59-cb79-4807-8b26-b400c1a73711 Work Title Nientiendo" at bounding box center [485, 211] width 858 height 32
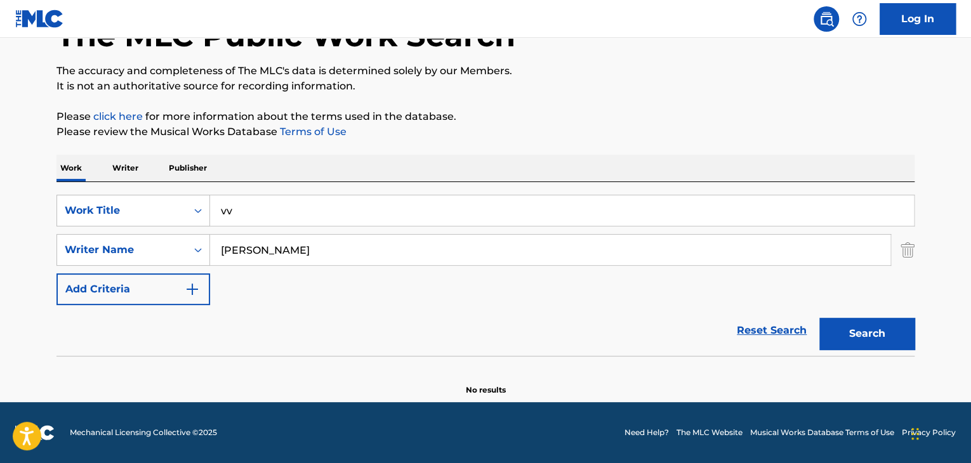
drag, startPoint x: 310, startPoint y: 214, endPoint x: 210, endPoint y: 194, distance: 102.2
click at [210, 195] on input "vv" at bounding box center [562, 210] width 704 height 30
paste input "Sa Nena"
click at [863, 343] on button "Search" at bounding box center [866, 334] width 95 height 32
drag, startPoint x: 303, startPoint y: 223, endPoint x: 136, endPoint y: 188, distance: 169.9
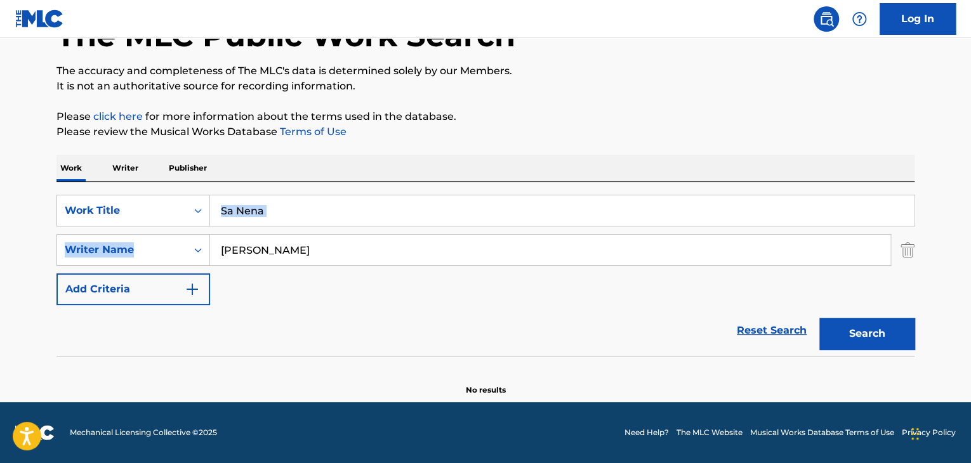
click at [136, 188] on div "SearchWithCriteriae0bb3f59-cb79-4807-8b26-b400c1a73711 Work Title Sa Nena Searc…" at bounding box center [485, 269] width 858 height 174
click at [399, 223] on input "Sa Nena" at bounding box center [562, 210] width 704 height 30
drag, startPoint x: 367, startPoint y: 218, endPoint x: 124, endPoint y: 200, distance: 244.3
click at [124, 200] on div "SearchWithCriteriae0bb3f59-cb79-4807-8b26-b400c1a73711 Work Title Sa Nena" at bounding box center [485, 211] width 858 height 32
paste input "broseo"
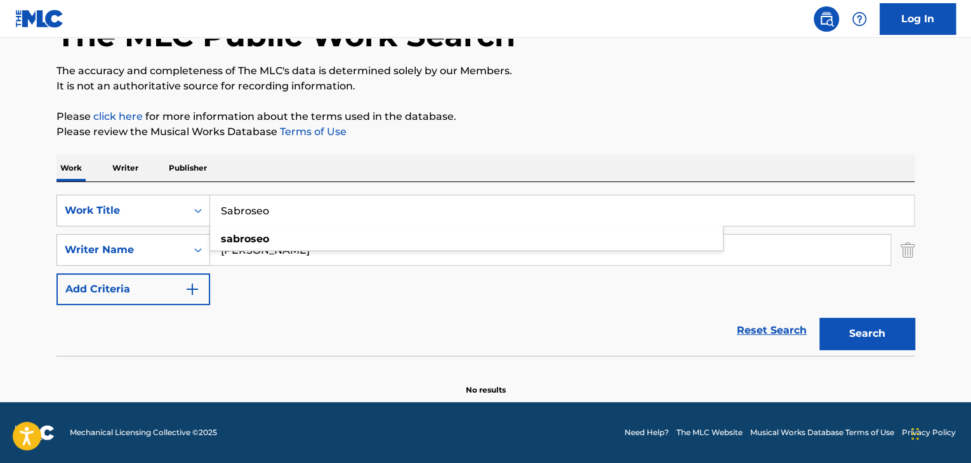
type input "Sabroseo"
click at [895, 322] on button "Search" at bounding box center [866, 334] width 95 height 32
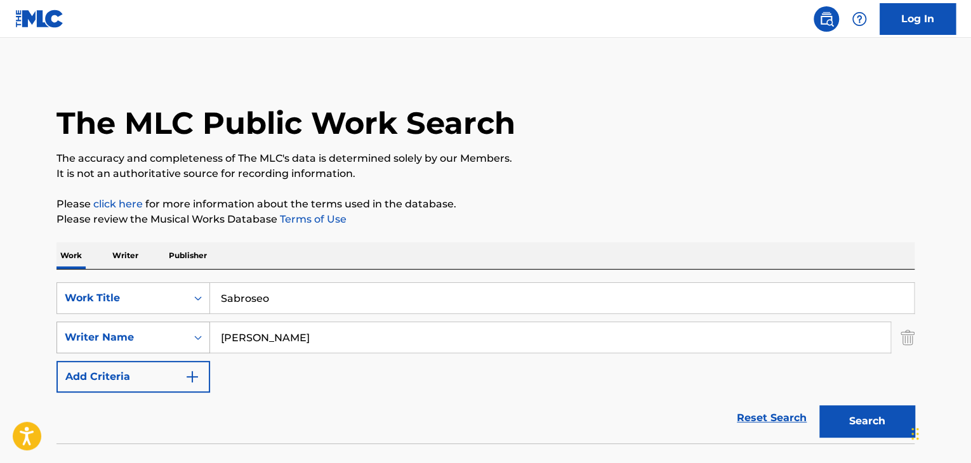
drag, startPoint x: 223, startPoint y: 333, endPoint x: 166, endPoint y: 324, distance: 58.3
click at [161, 326] on div "SearchWithCriteriaf51532c1-3bb2-40bf-bf90-f4f08ecd3018 Writer Name [PERSON_NAME]" at bounding box center [485, 338] width 858 height 32
click at [325, 307] on input "Sabroseo" at bounding box center [562, 298] width 704 height 30
click at [134, 261] on p "Writer" at bounding box center [126, 255] width 34 height 27
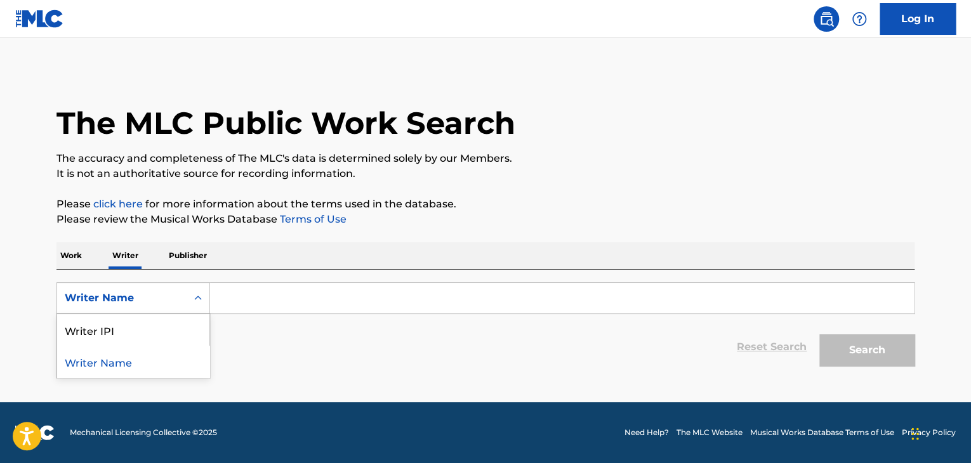
click at [170, 287] on div "Writer Name" at bounding box center [121, 298] width 129 height 24
click at [343, 298] on input "Search Form" at bounding box center [562, 298] width 704 height 30
paste input "[PERSON_NAME]"
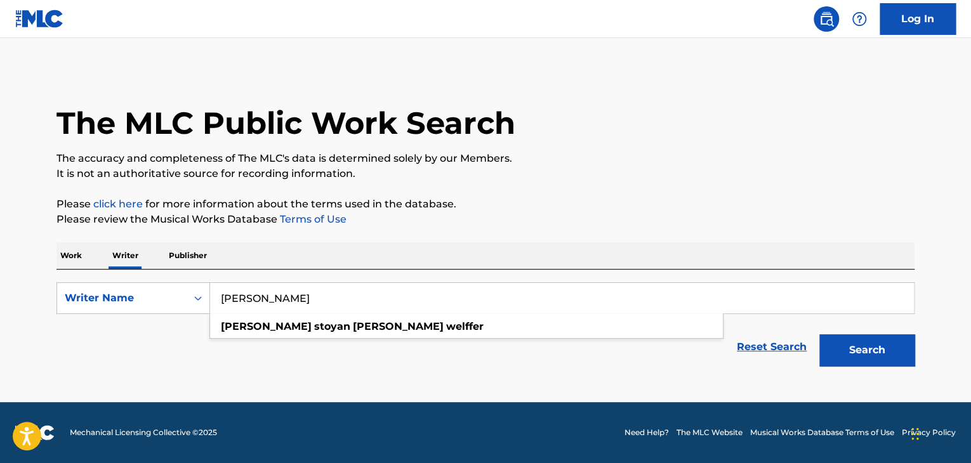
type input "[PERSON_NAME]"
click at [910, 351] on button "Search" at bounding box center [866, 350] width 95 height 32
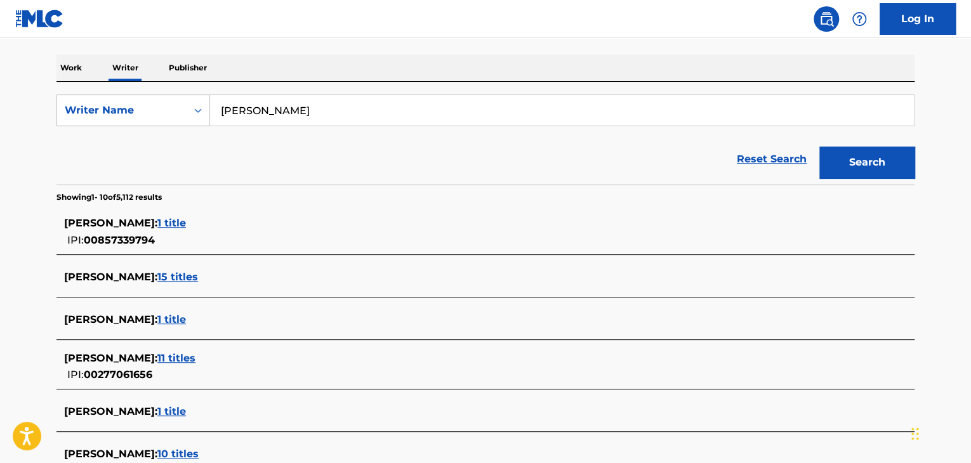
scroll to position [190, 0]
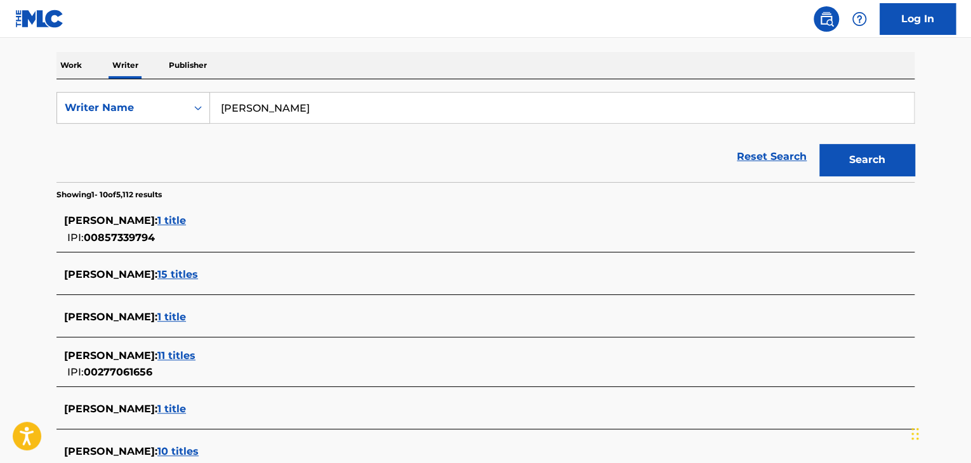
drag, startPoint x: 173, startPoint y: 411, endPoint x: 122, endPoint y: 411, distance: 50.8
click at [122, 411] on span "[PERSON_NAME] :" at bounding box center [110, 409] width 93 height 12
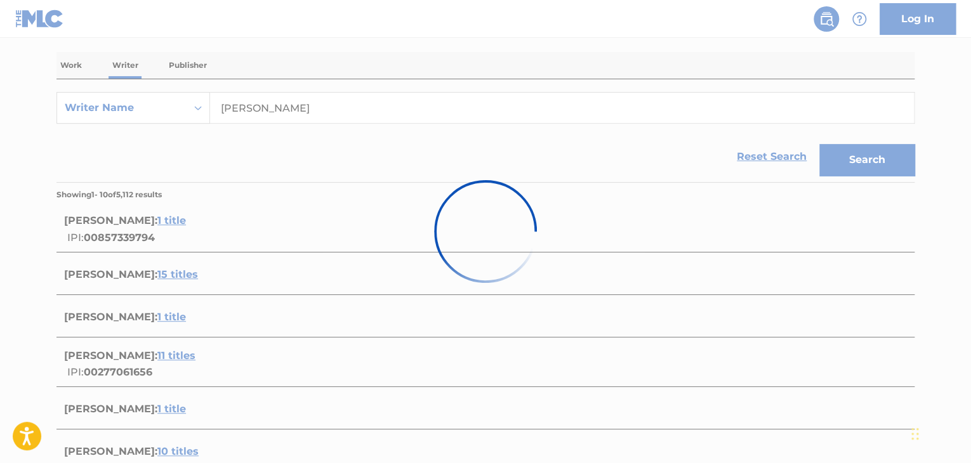
scroll to position [188, 0]
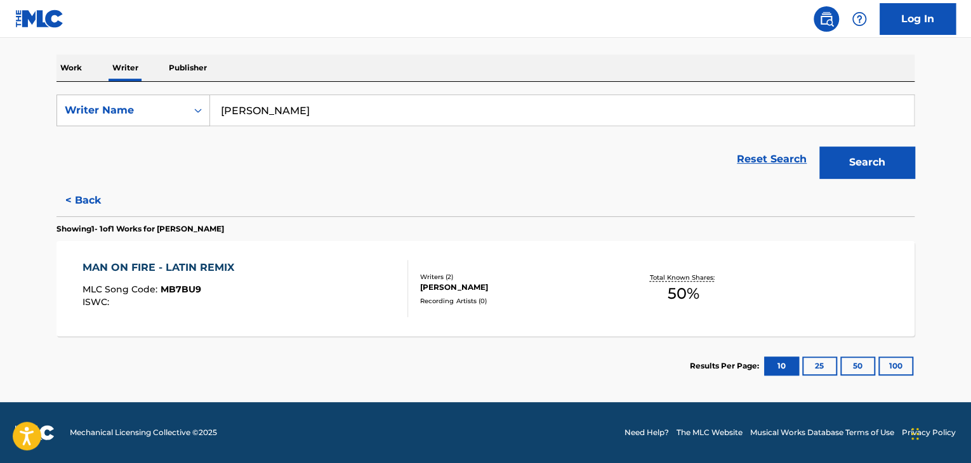
click at [84, 197] on button "< Back" at bounding box center [94, 201] width 76 height 32
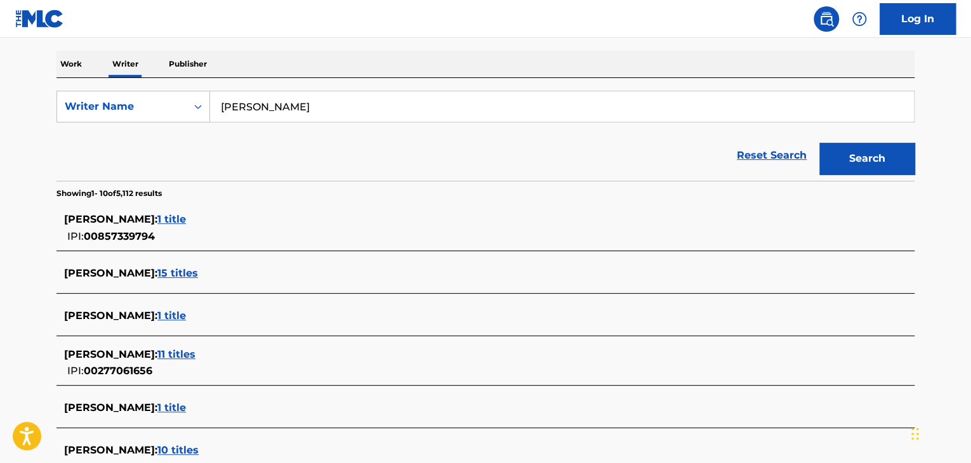
scroll to position [381, 0]
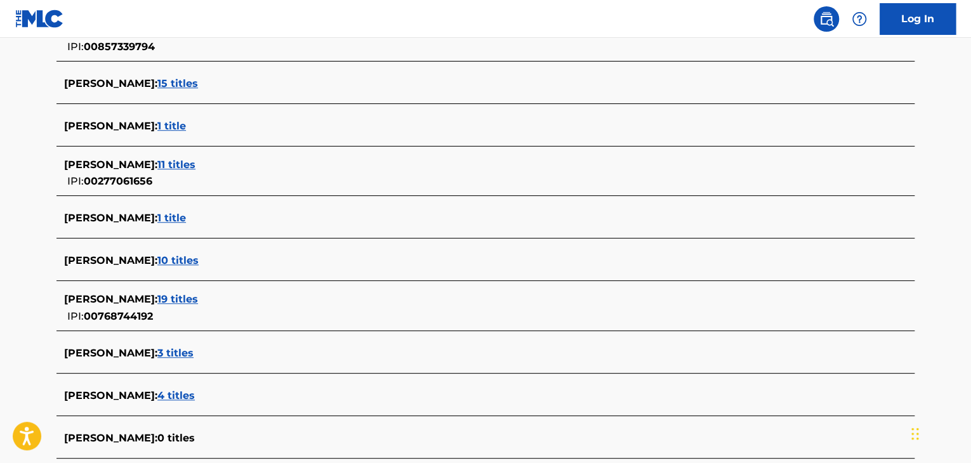
click at [195, 395] on span "4 titles" at bounding box center [175, 396] width 37 height 12
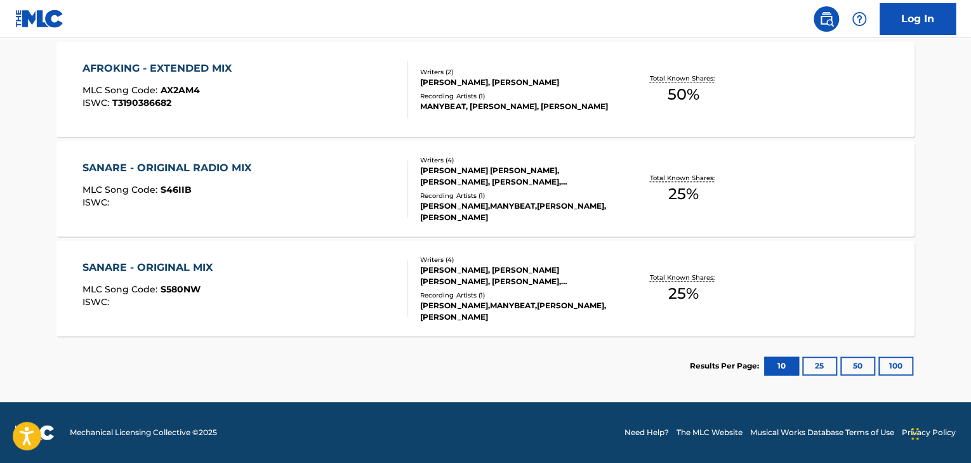
scroll to position [296, 0]
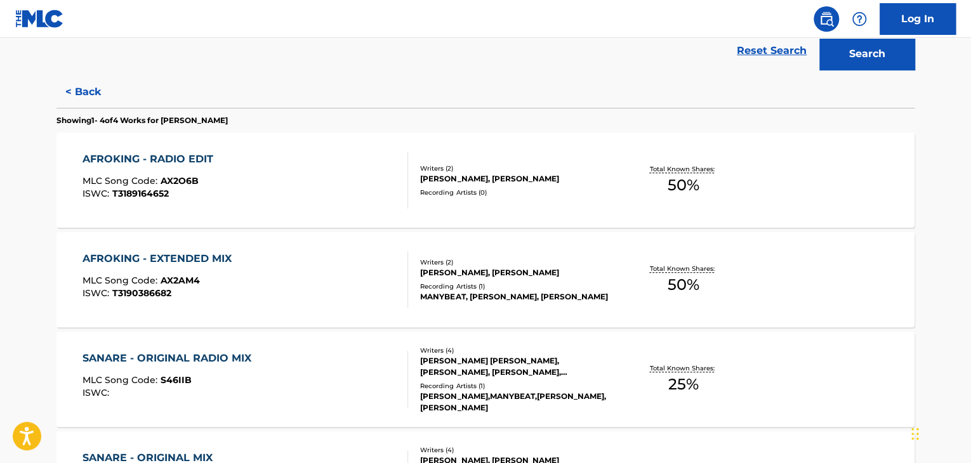
click at [86, 79] on button "< Back" at bounding box center [94, 92] width 76 height 32
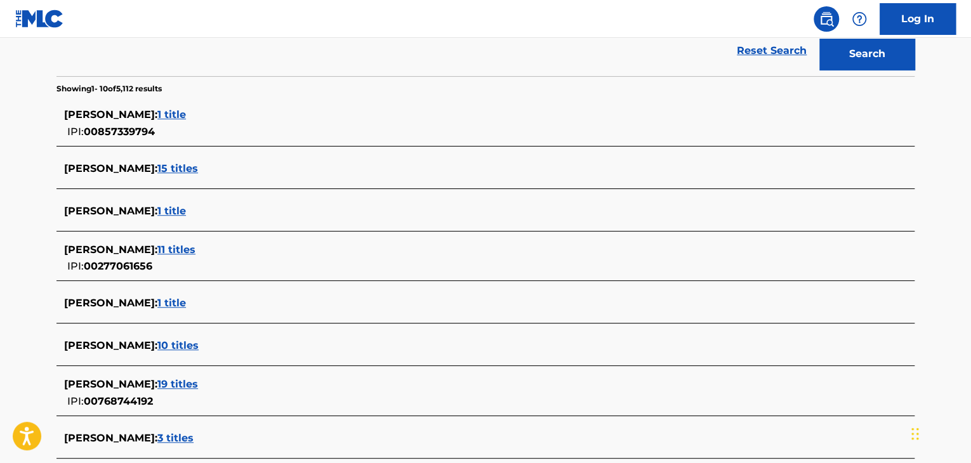
click at [198, 383] on span "19 titles" at bounding box center [177, 384] width 41 height 12
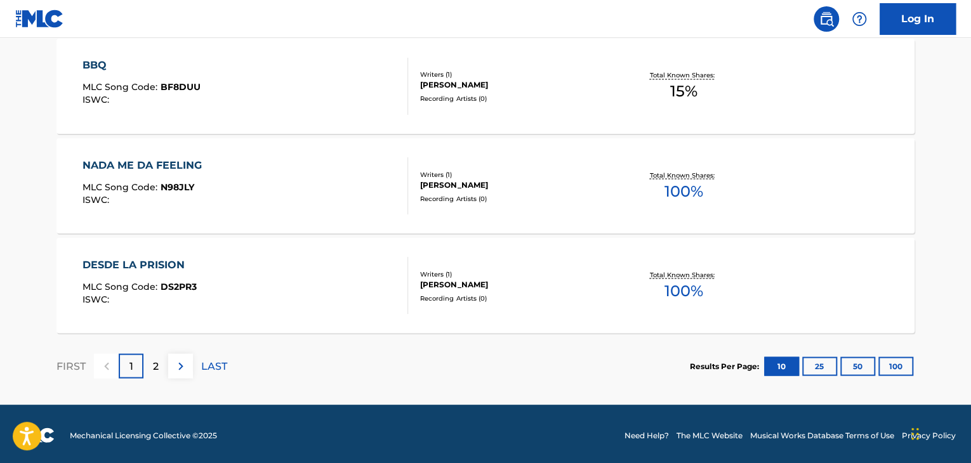
scroll to position [1090, 0]
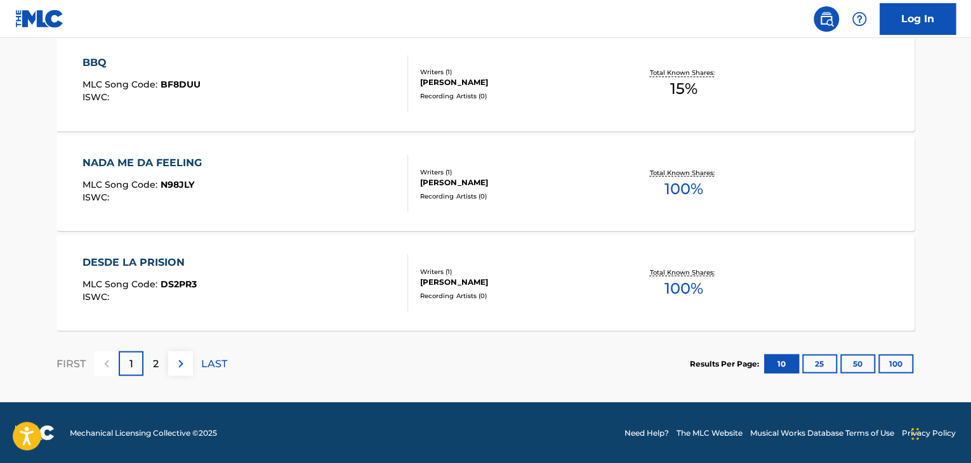
click at [175, 364] on img at bounding box center [180, 363] width 15 height 15
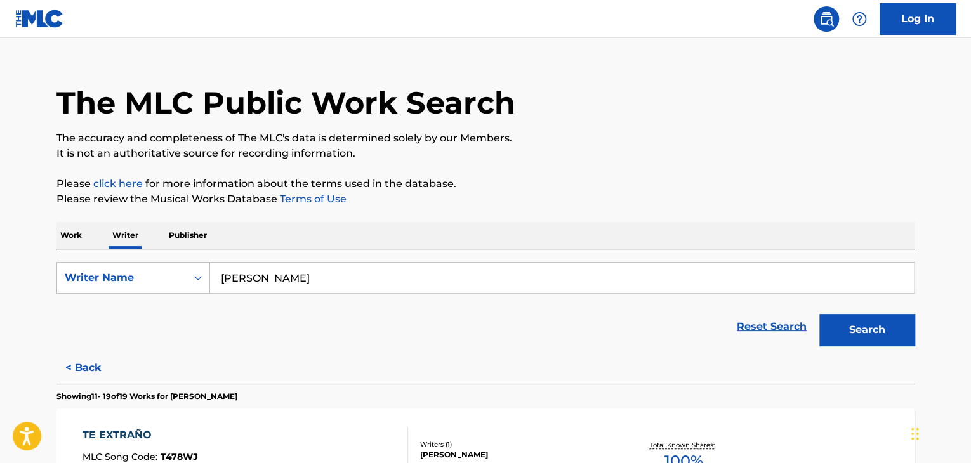
scroll to position [0, 0]
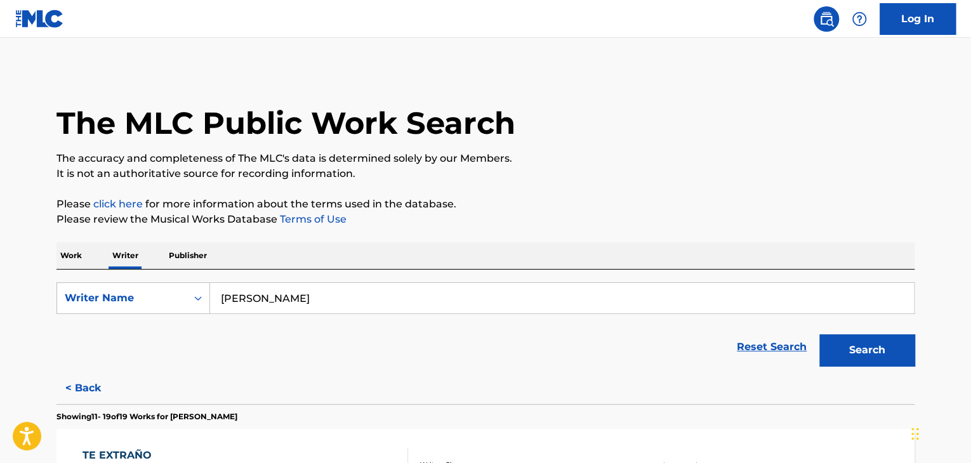
drag, startPoint x: 171, startPoint y: 256, endPoint x: 127, endPoint y: 254, distance: 44.5
click at [170, 256] on p "Publisher" at bounding box center [188, 255] width 46 height 27
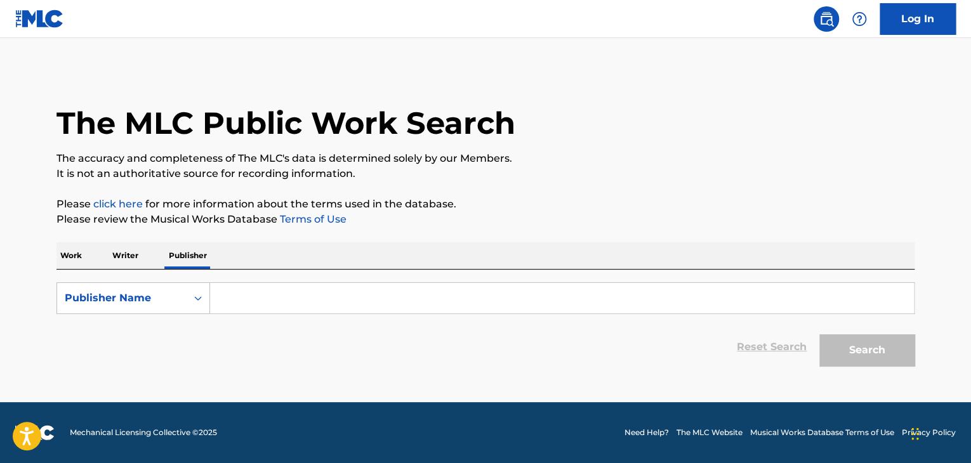
click at [65, 249] on p "Work" at bounding box center [70, 255] width 29 height 27
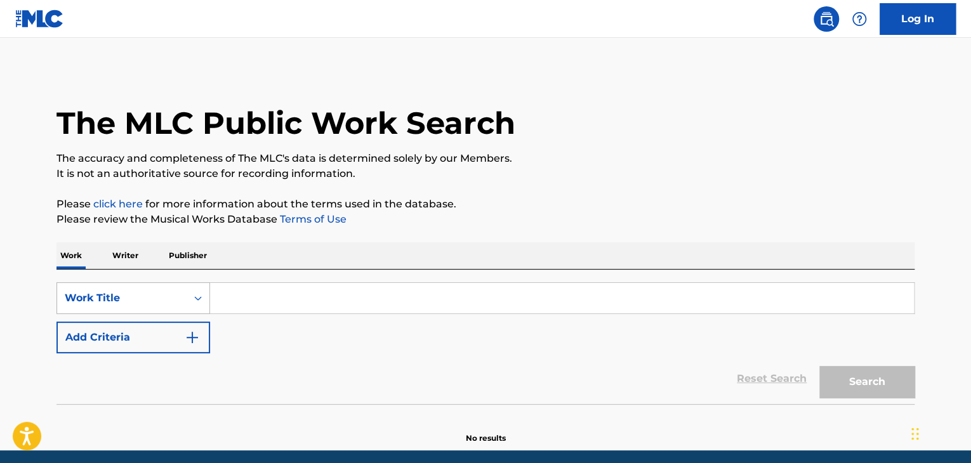
drag, startPoint x: 265, startPoint y: 298, endPoint x: 188, endPoint y: 310, distance: 78.5
click at [256, 300] on input "Search Form" at bounding box center [562, 298] width 704 height 30
click at [155, 322] on button "Add Criteria" at bounding box center [133, 338] width 154 height 32
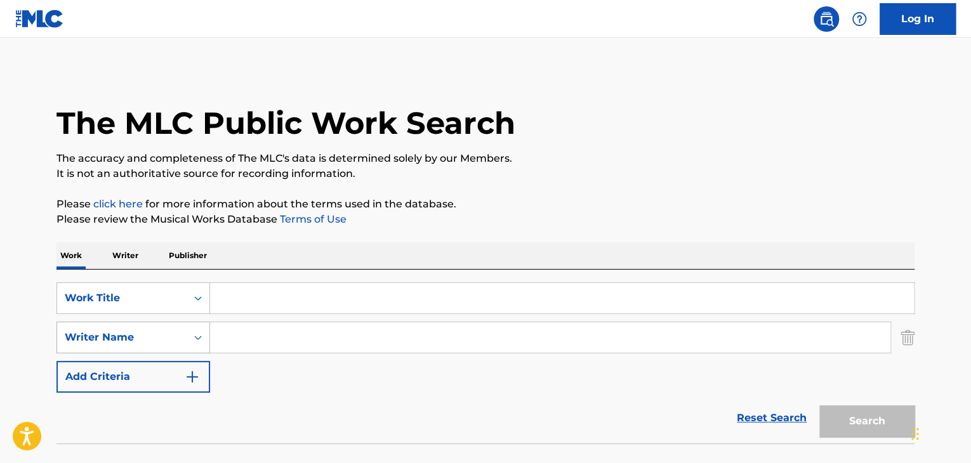
click at [171, 333] on div "Writer Name" at bounding box center [133, 338] width 154 height 32
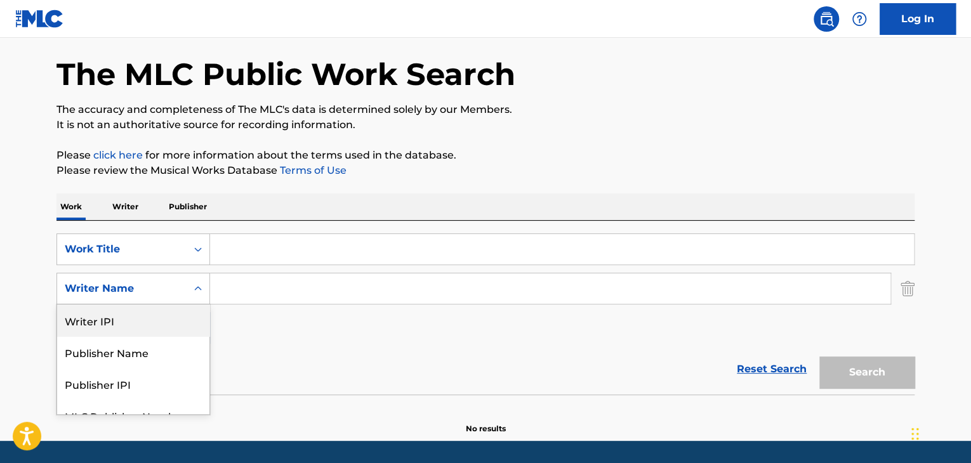
scroll to position [49, 0]
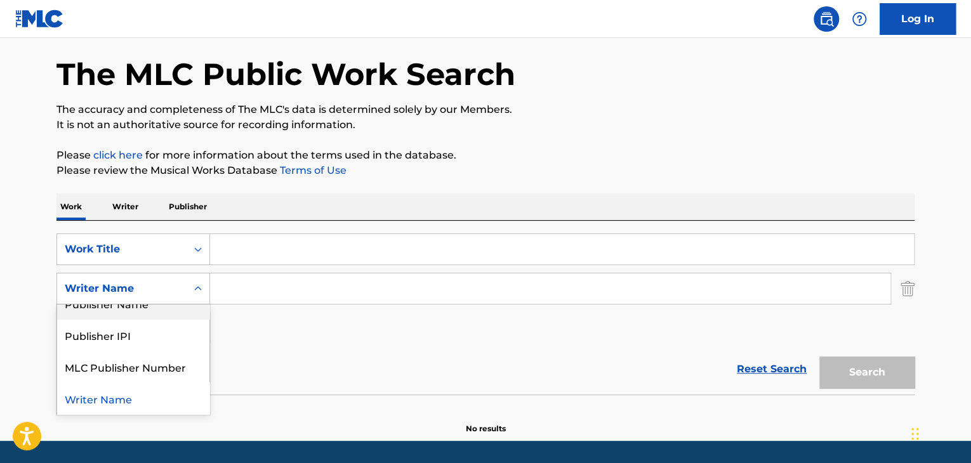
drag, startPoint x: 308, startPoint y: 351, endPoint x: 310, endPoint y: 341, distance: 10.3
click at [310, 348] on div "Reset Search Search" at bounding box center [485, 369] width 858 height 51
